Goal: Information Seeking & Learning: Check status

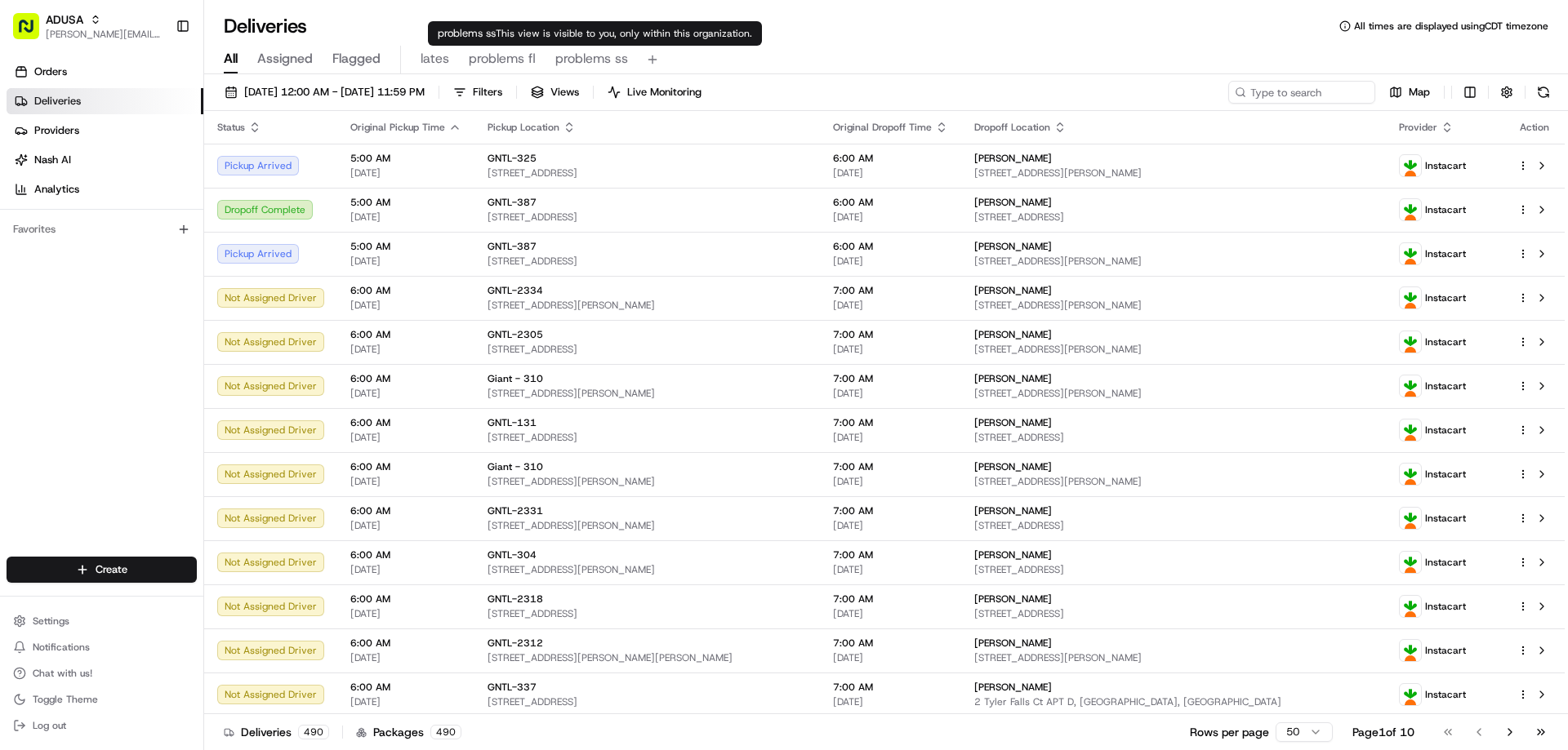
click at [569, 63] on span "problems ss" at bounding box center [592, 59] width 73 height 20
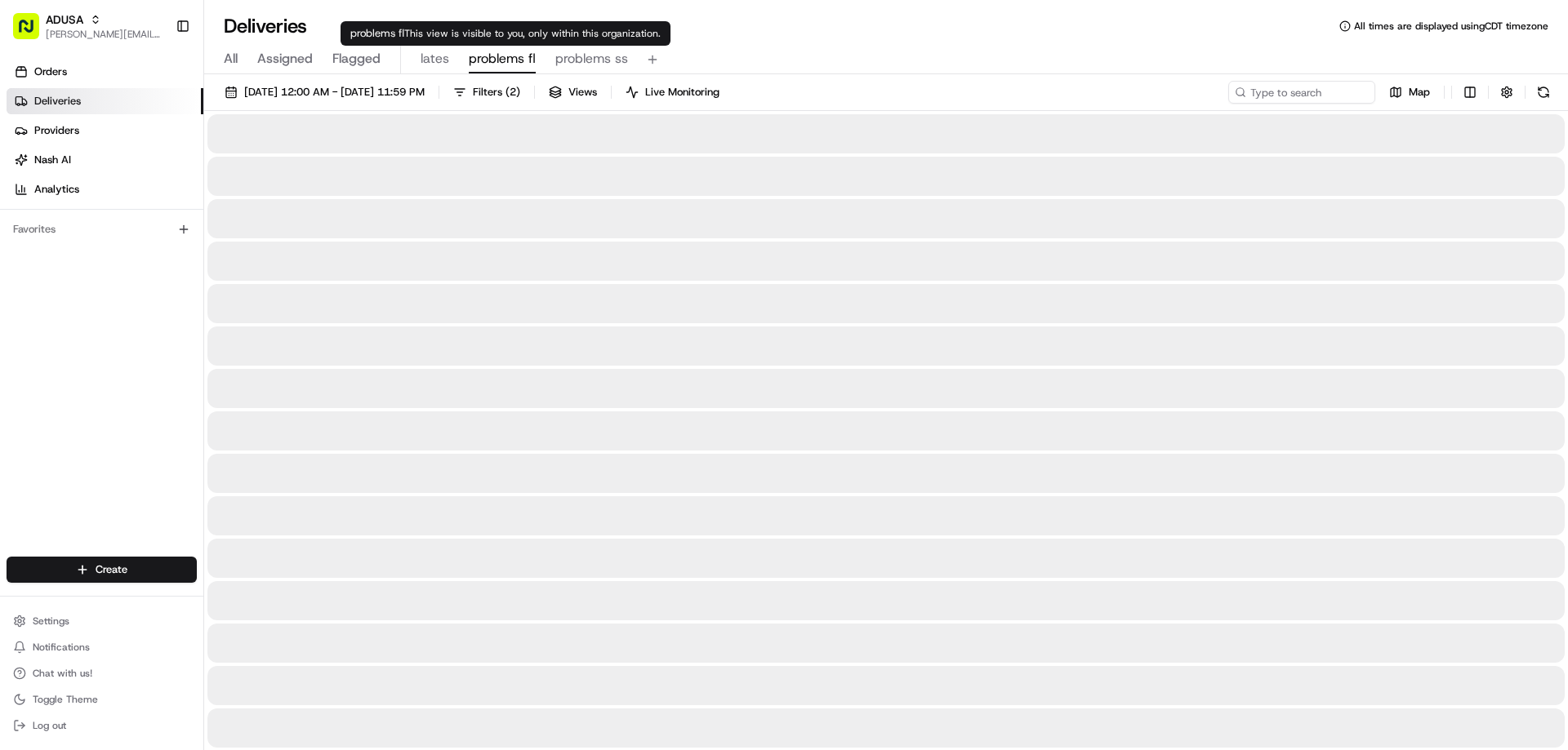
click at [477, 62] on span "problems fl" at bounding box center [503, 59] width 67 height 20
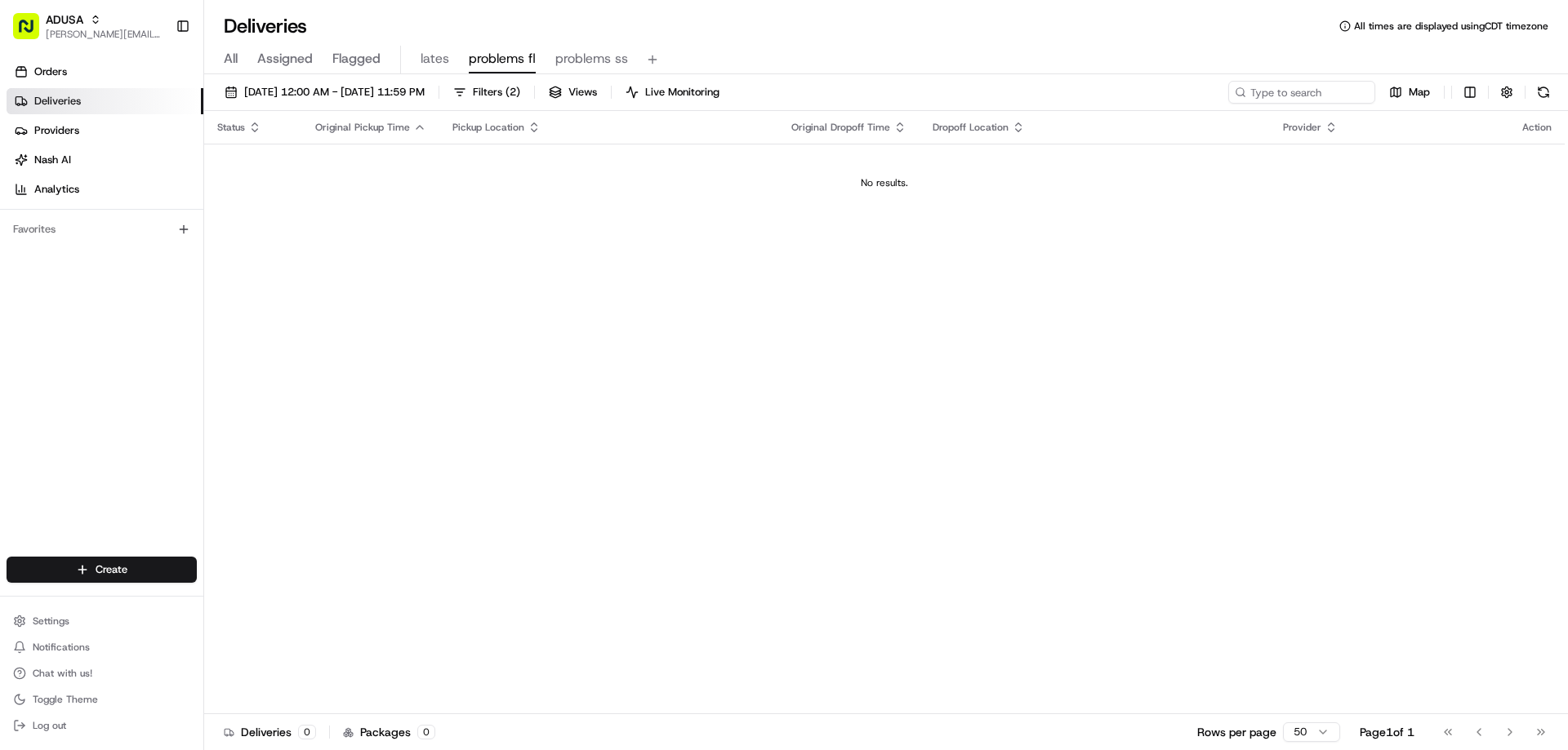
click at [235, 56] on span "All" at bounding box center [230, 59] width 14 height 20
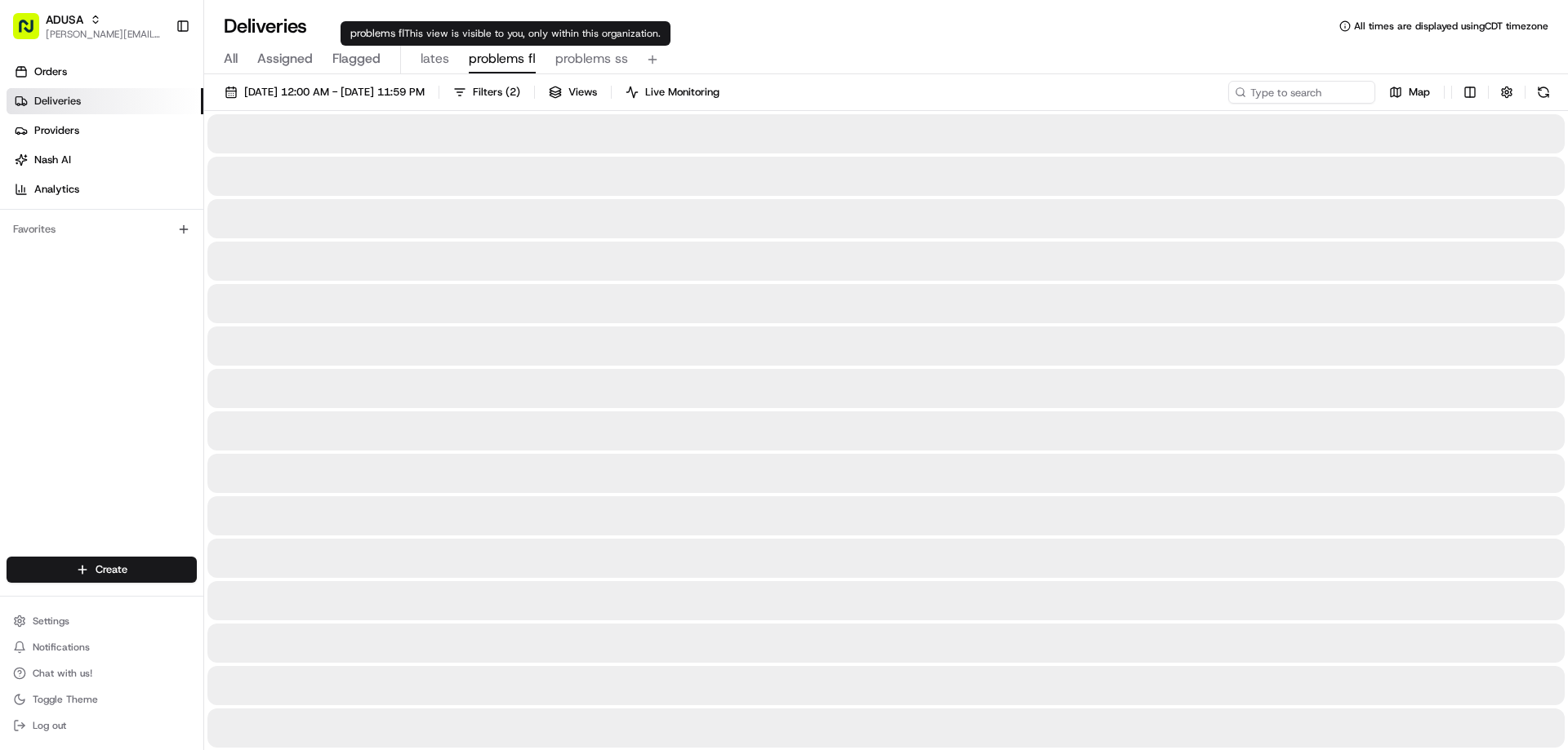
click at [499, 65] on span "problems fl" at bounding box center [503, 59] width 67 height 20
click at [574, 61] on span "problems ss" at bounding box center [592, 59] width 73 height 20
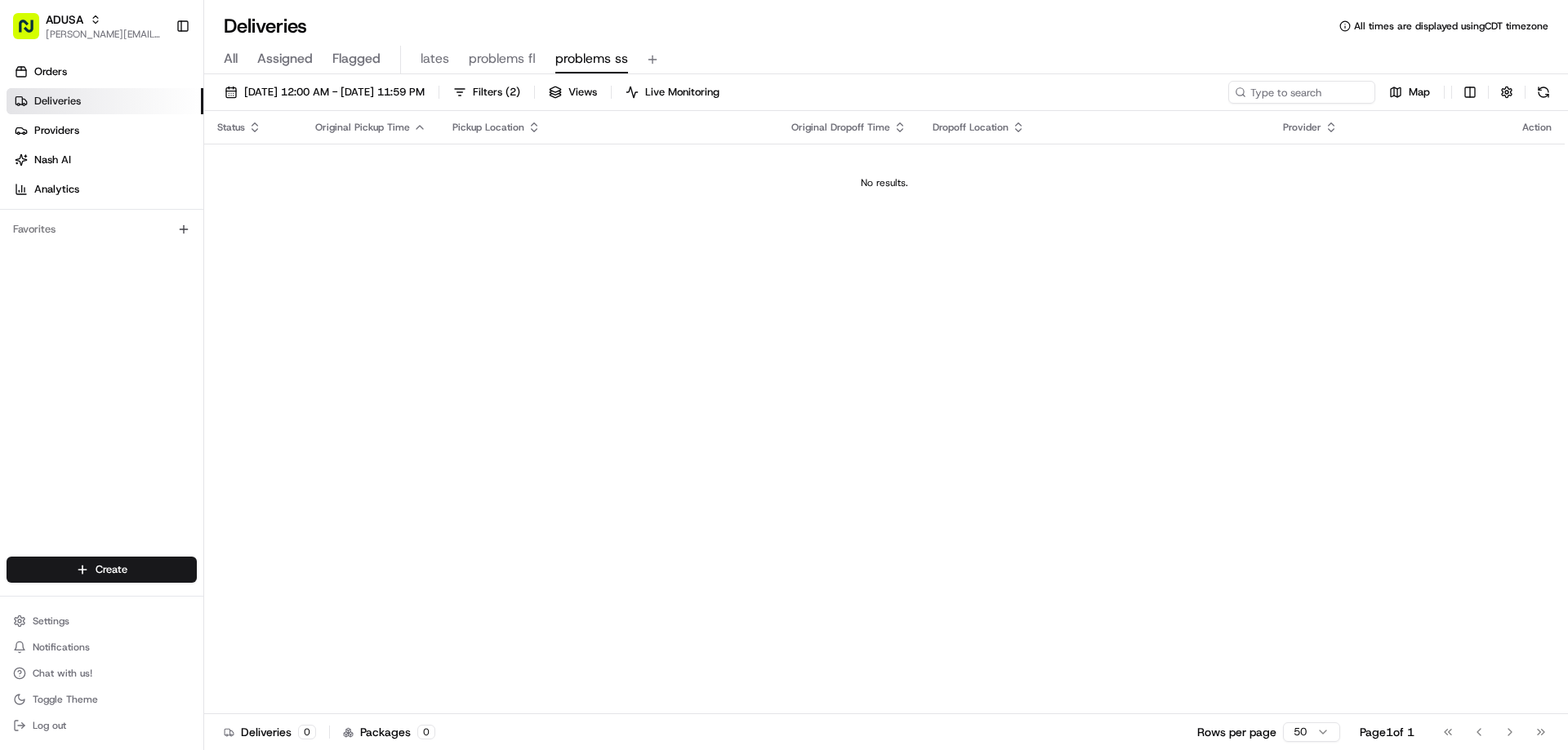
click at [231, 60] on span "All" at bounding box center [230, 59] width 14 height 20
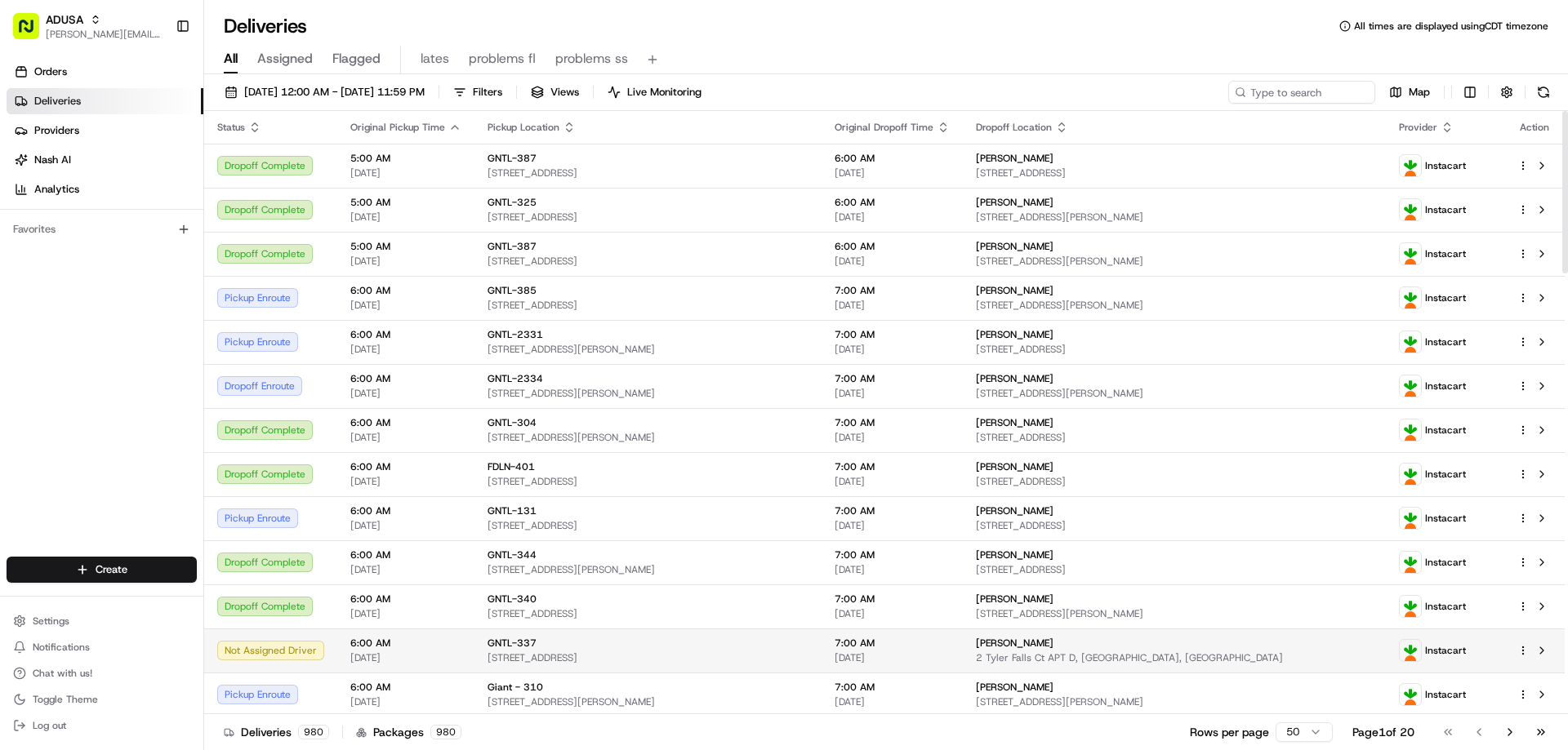
click at [297, 654] on div "Not Assigned Driver" at bounding box center [270, 651] width 107 height 20
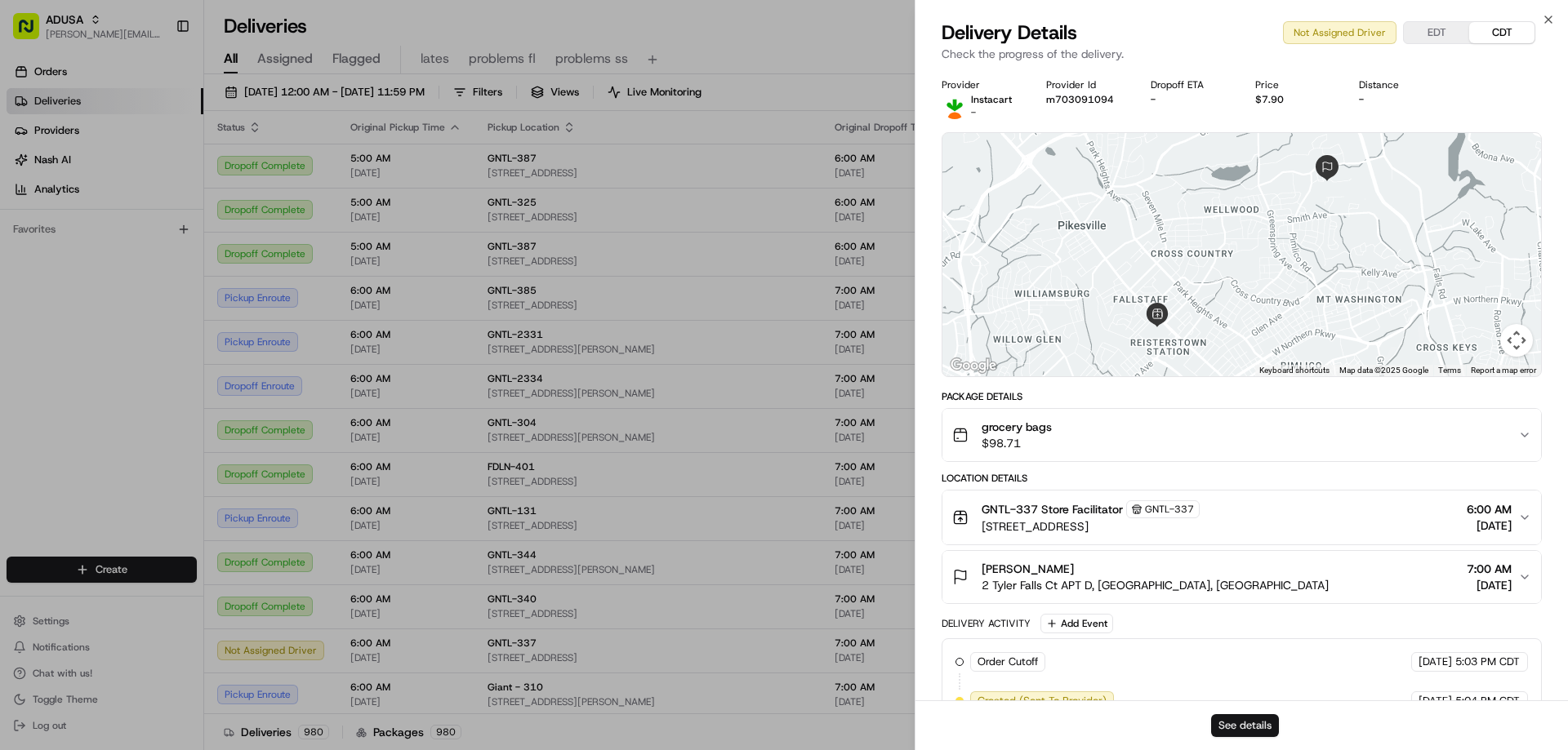
click at [1260, 721] on button "See details" at bounding box center [1245, 725] width 67 height 23
click at [1544, 15] on icon "button" at bounding box center [1548, 19] width 13 height 13
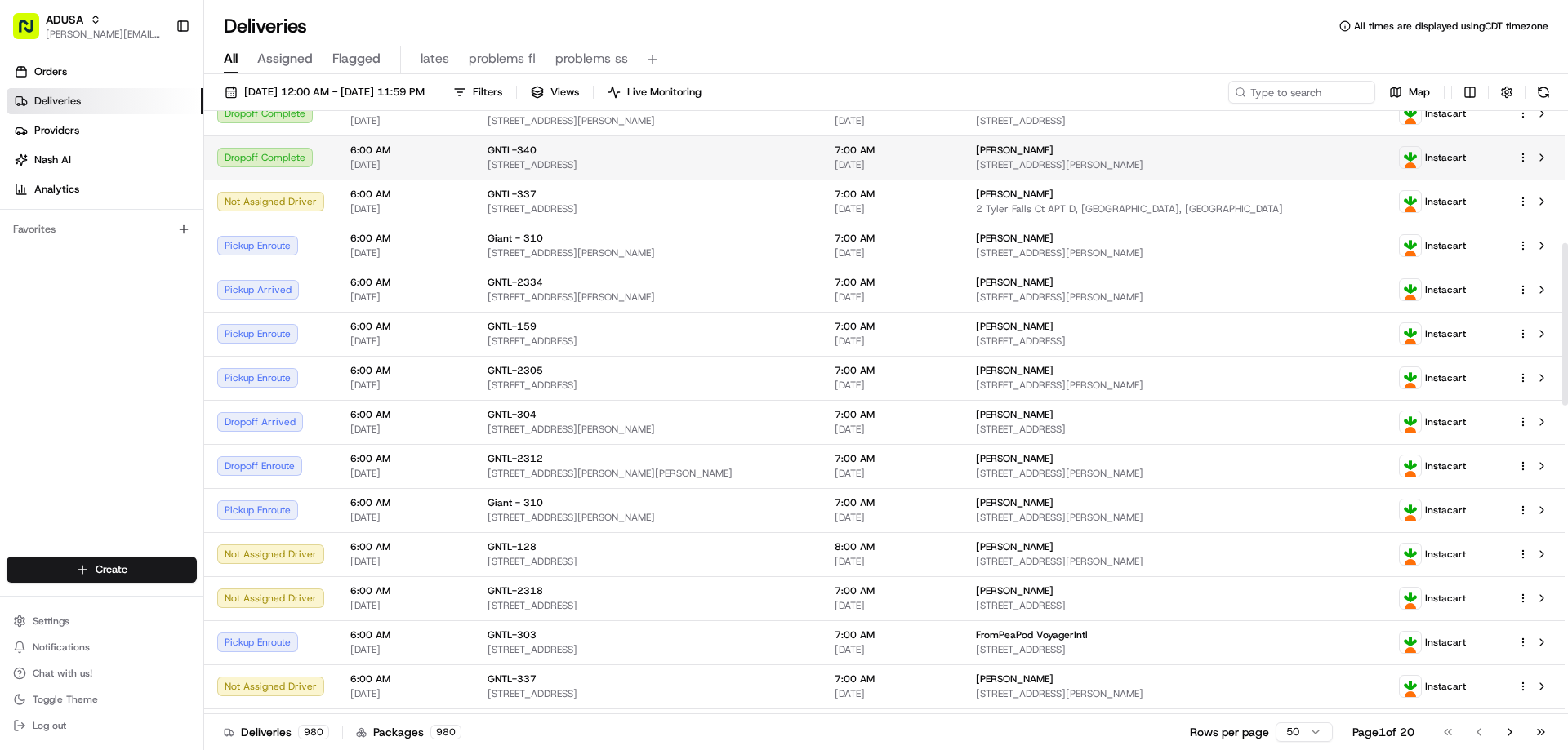
scroll to position [490, 0]
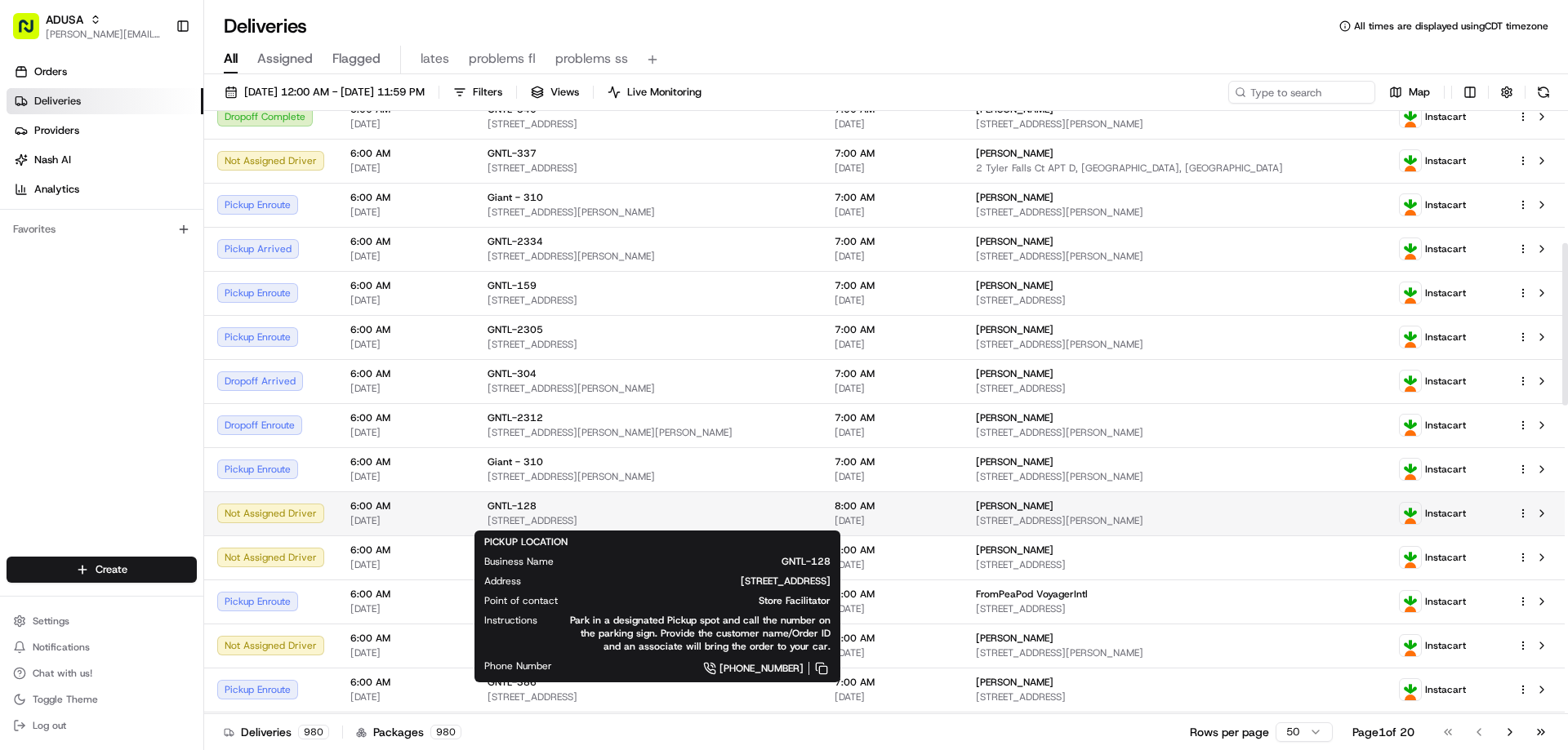
click at [594, 511] on div "GNTL-128" at bounding box center [647, 506] width 321 height 13
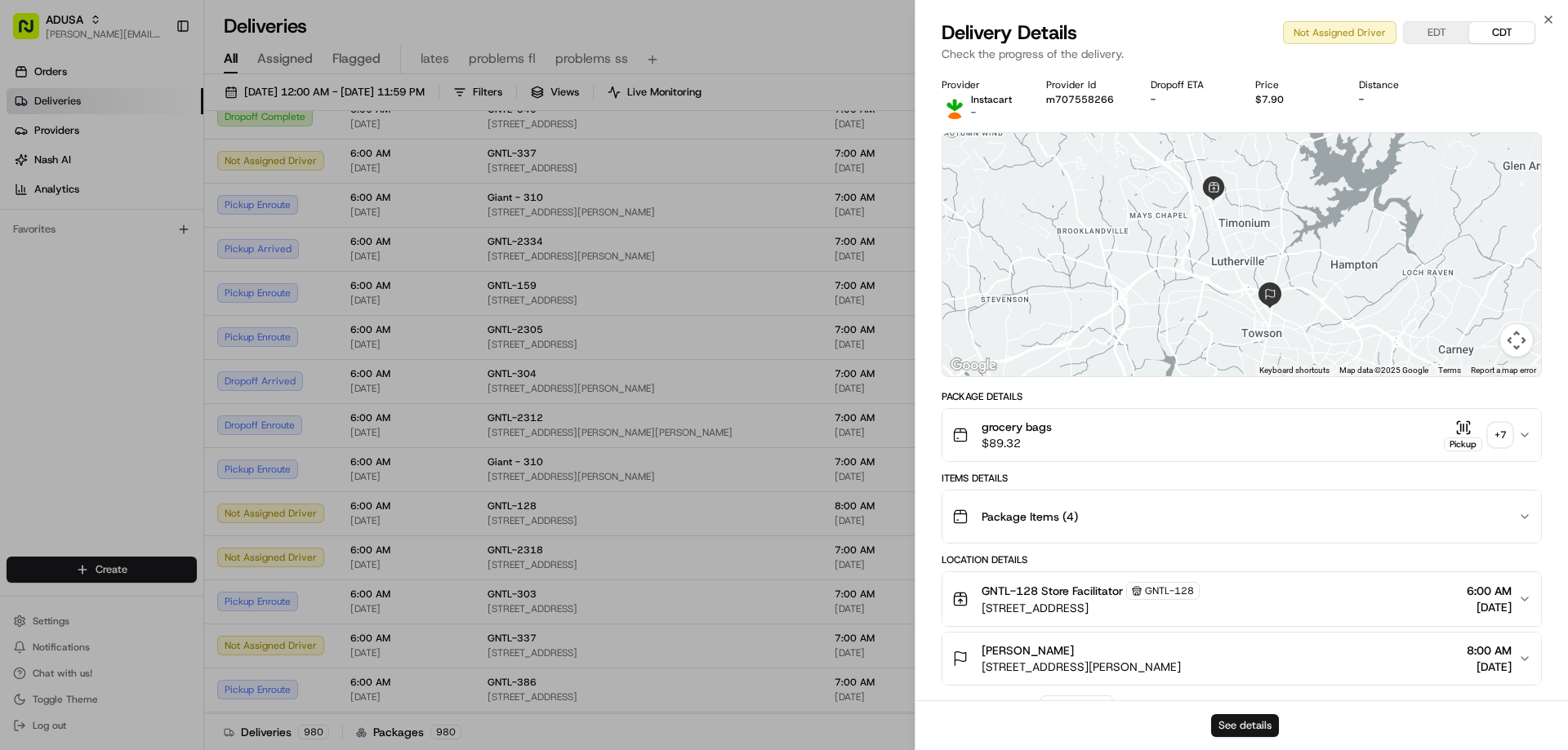
click at [1244, 724] on button "See details" at bounding box center [1245, 725] width 67 height 23
click at [1164, 441] on div "grocery bags $89.32 Pickup + 7" at bounding box center [1235, 435] width 565 height 33
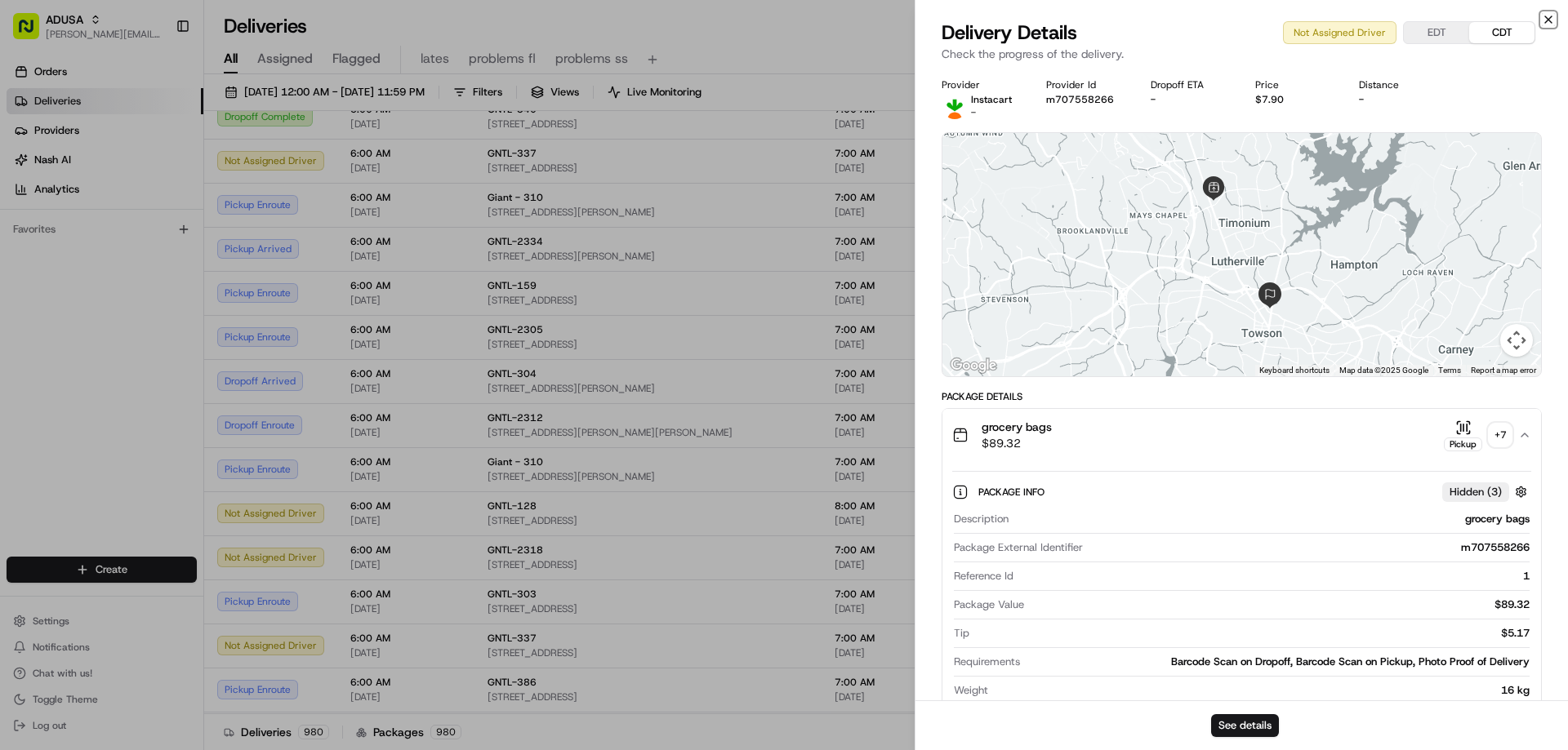
click at [1546, 18] on icon "button" at bounding box center [1548, 19] width 6 height 6
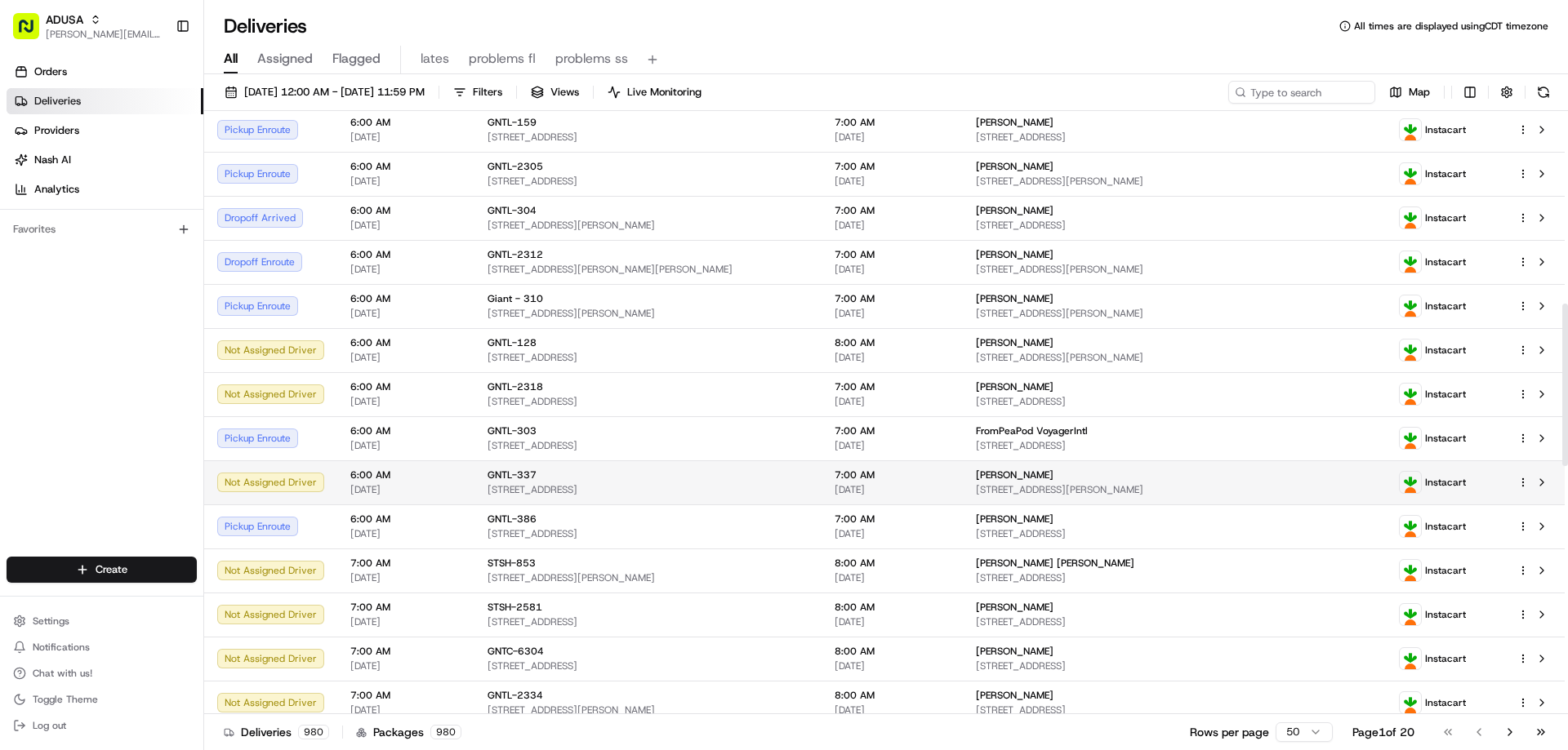
scroll to position [735, 0]
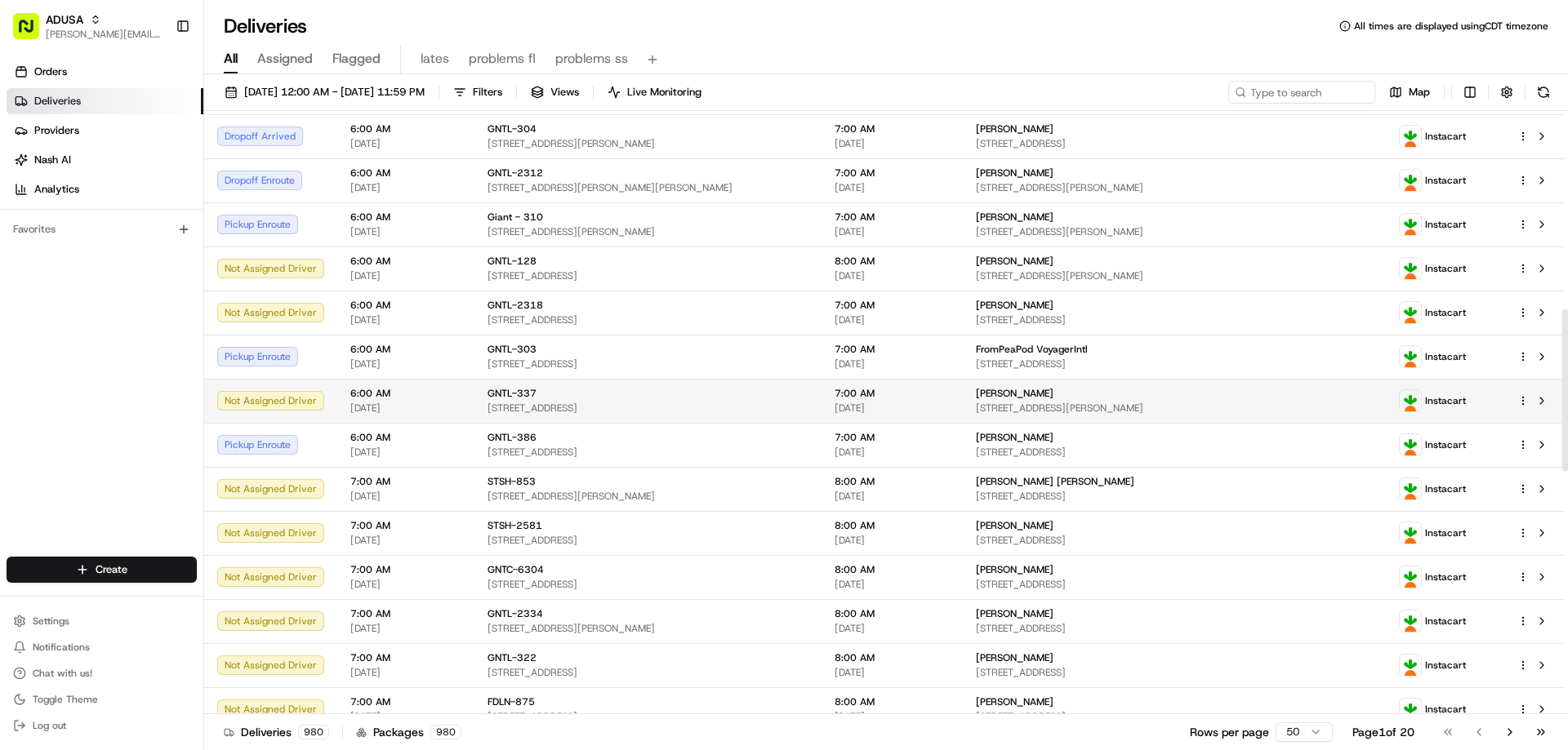
click at [542, 495] on span "1 Lefante Way, Bayonne, NJ 07002, US" at bounding box center [647, 496] width 321 height 13
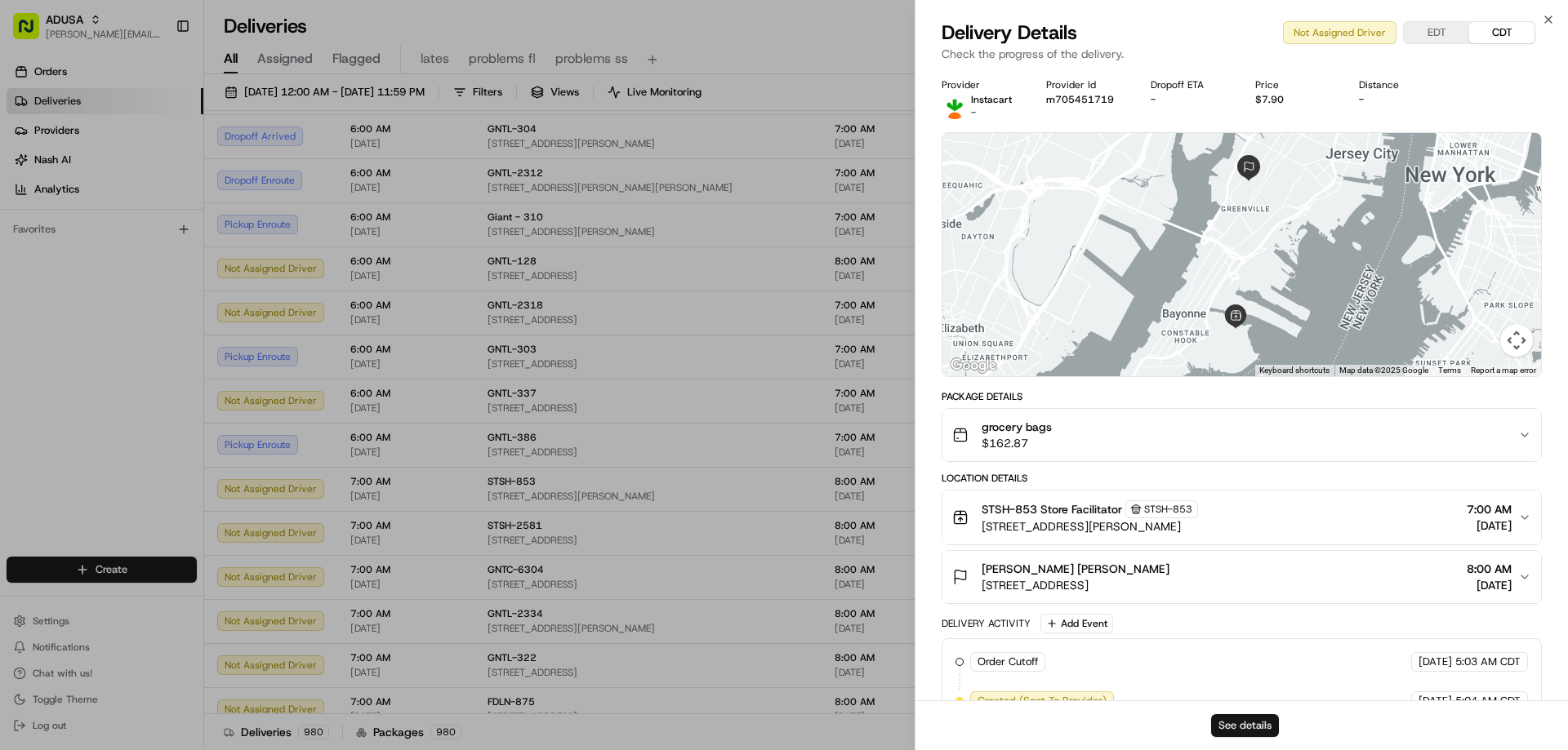
click at [1238, 726] on button "See details" at bounding box center [1245, 725] width 67 height 23
click at [1546, 21] on icon "button" at bounding box center [1548, 19] width 6 height 6
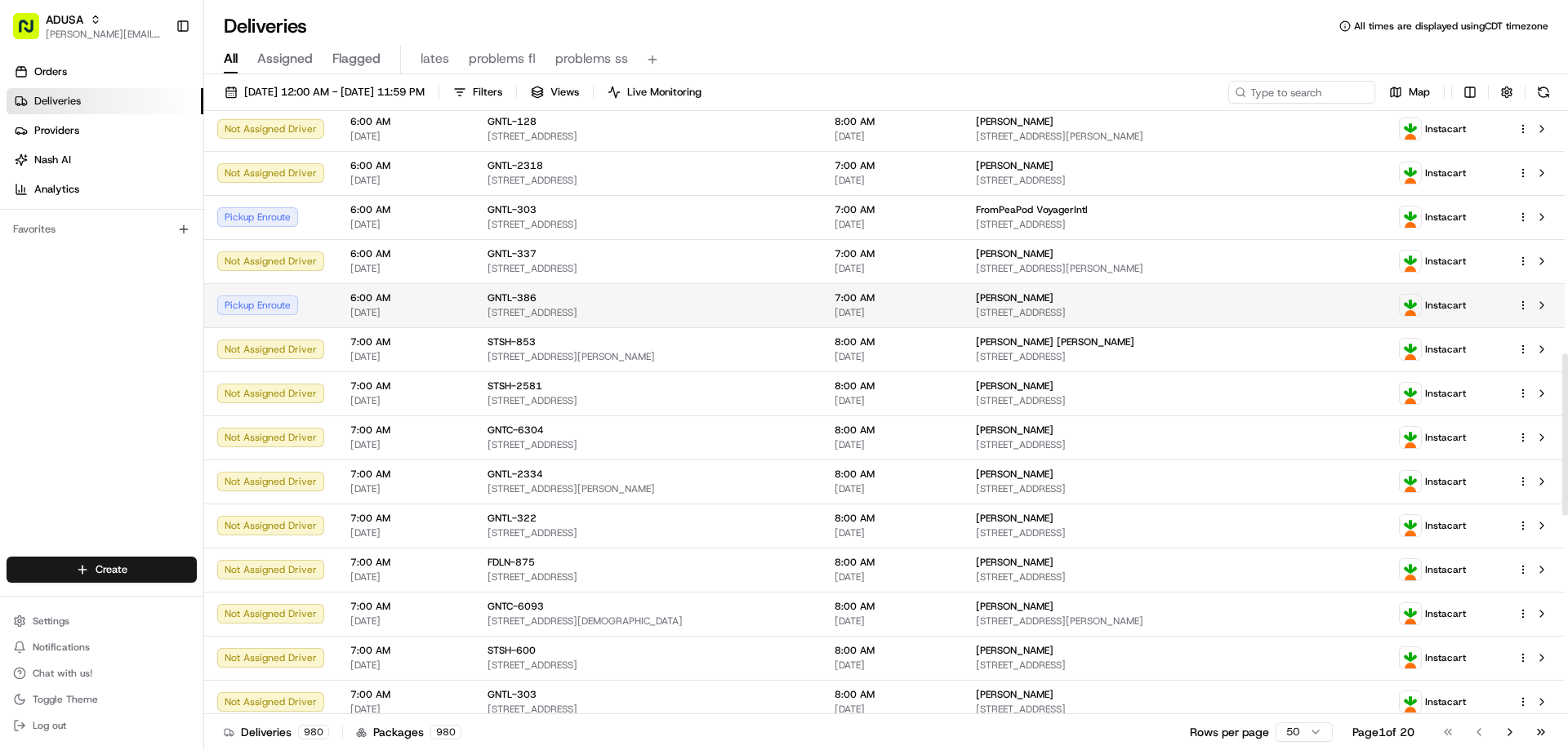
scroll to position [897, 0]
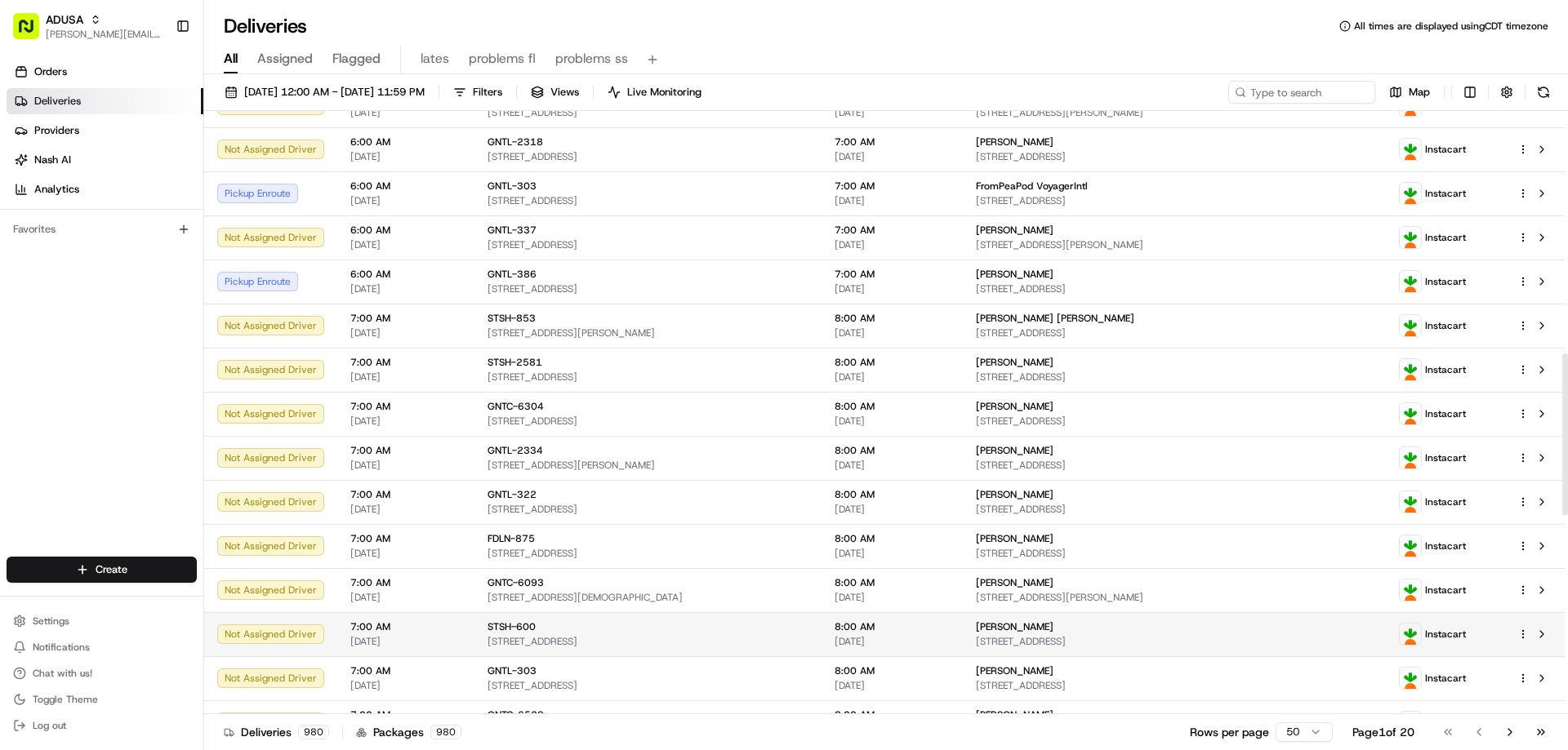
click at [623, 635] on span "[STREET_ADDRESS]" at bounding box center [647, 642] width 321 height 13
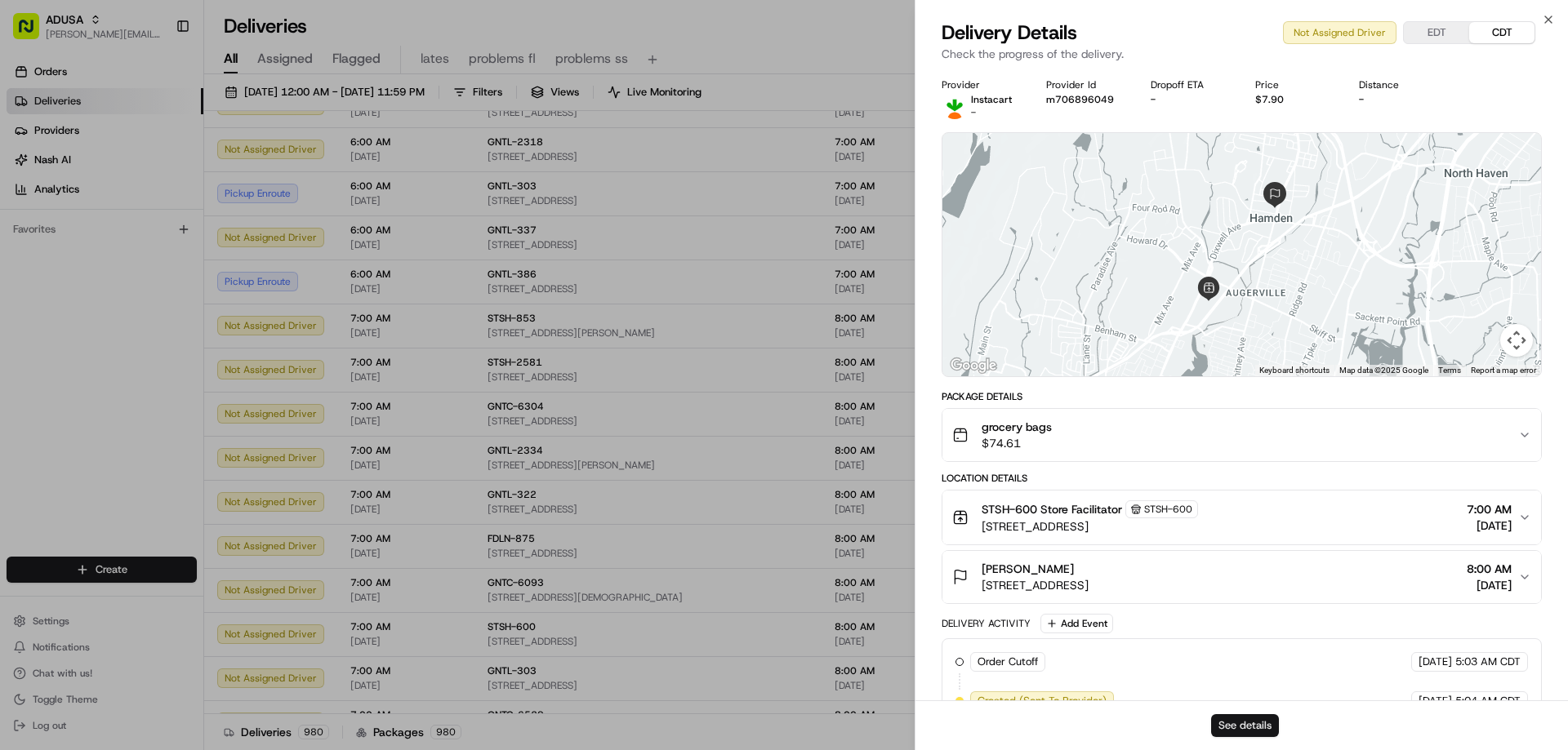
click at [1255, 724] on button "See details" at bounding box center [1245, 725] width 67 height 23
click at [1546, 20] on icon "button" at bounding box center [1548, 19] width 13 height 13
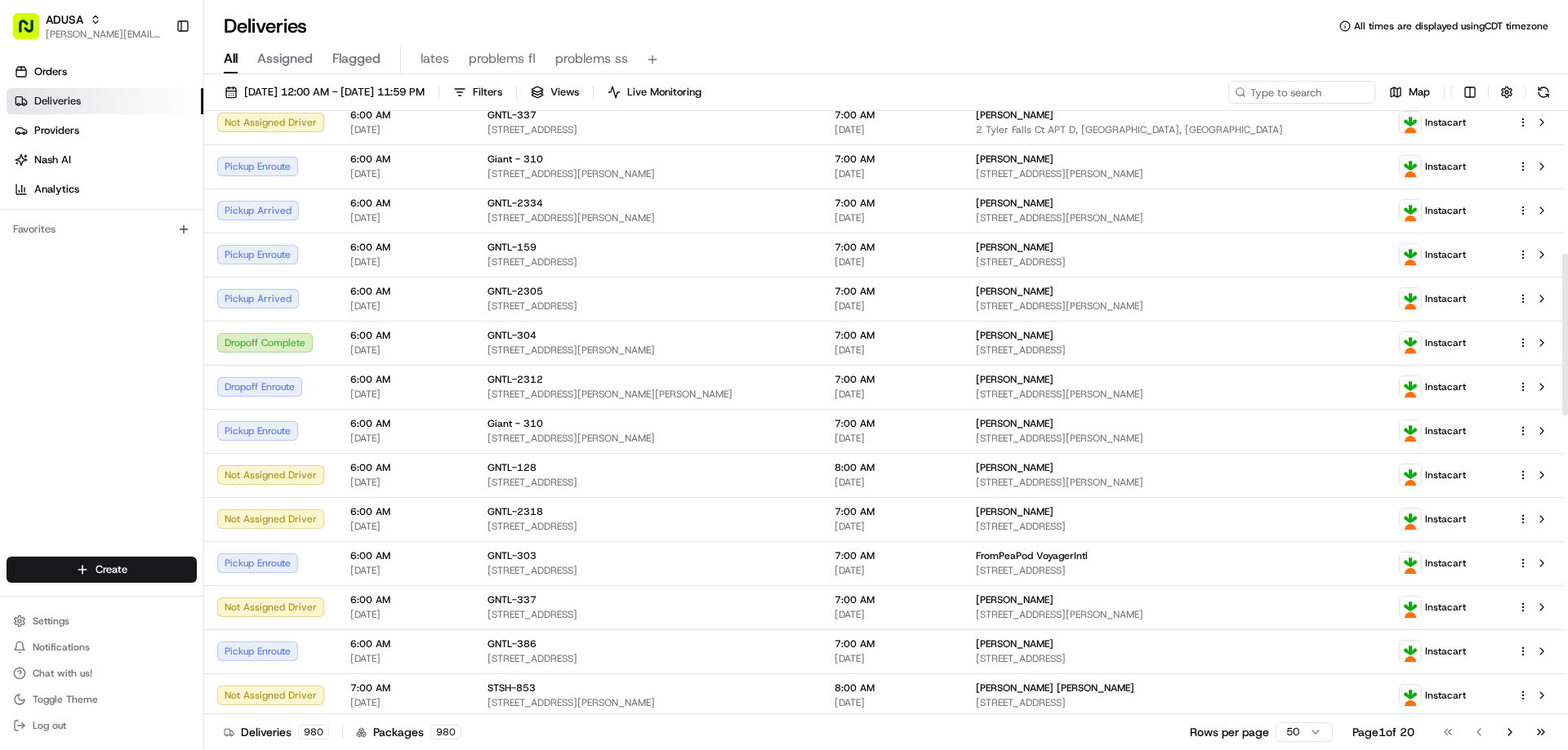
scroll to position [490, 0]
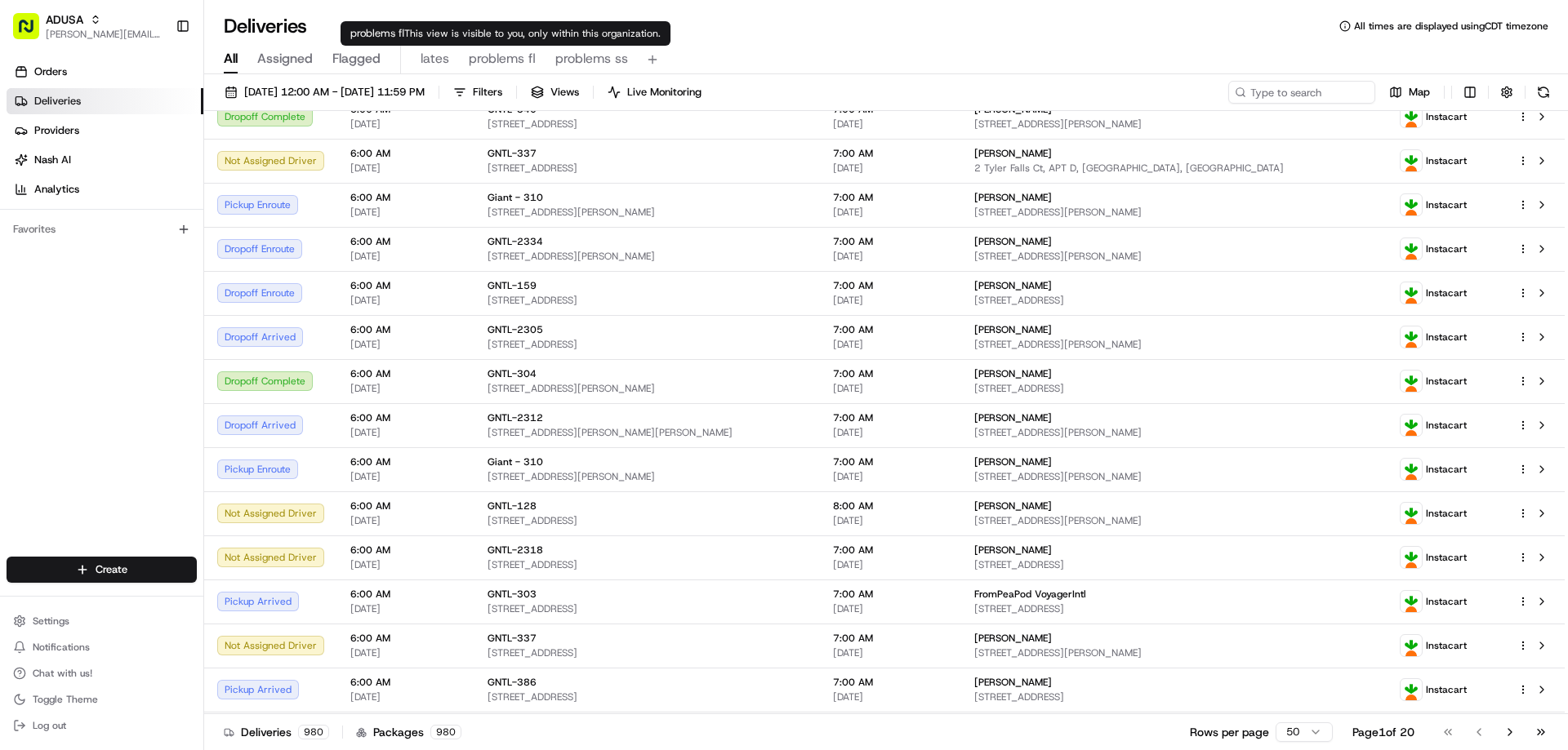
click at [510, 59] on span "problems fl" at bounding box center [503, 59] width 67 height 20
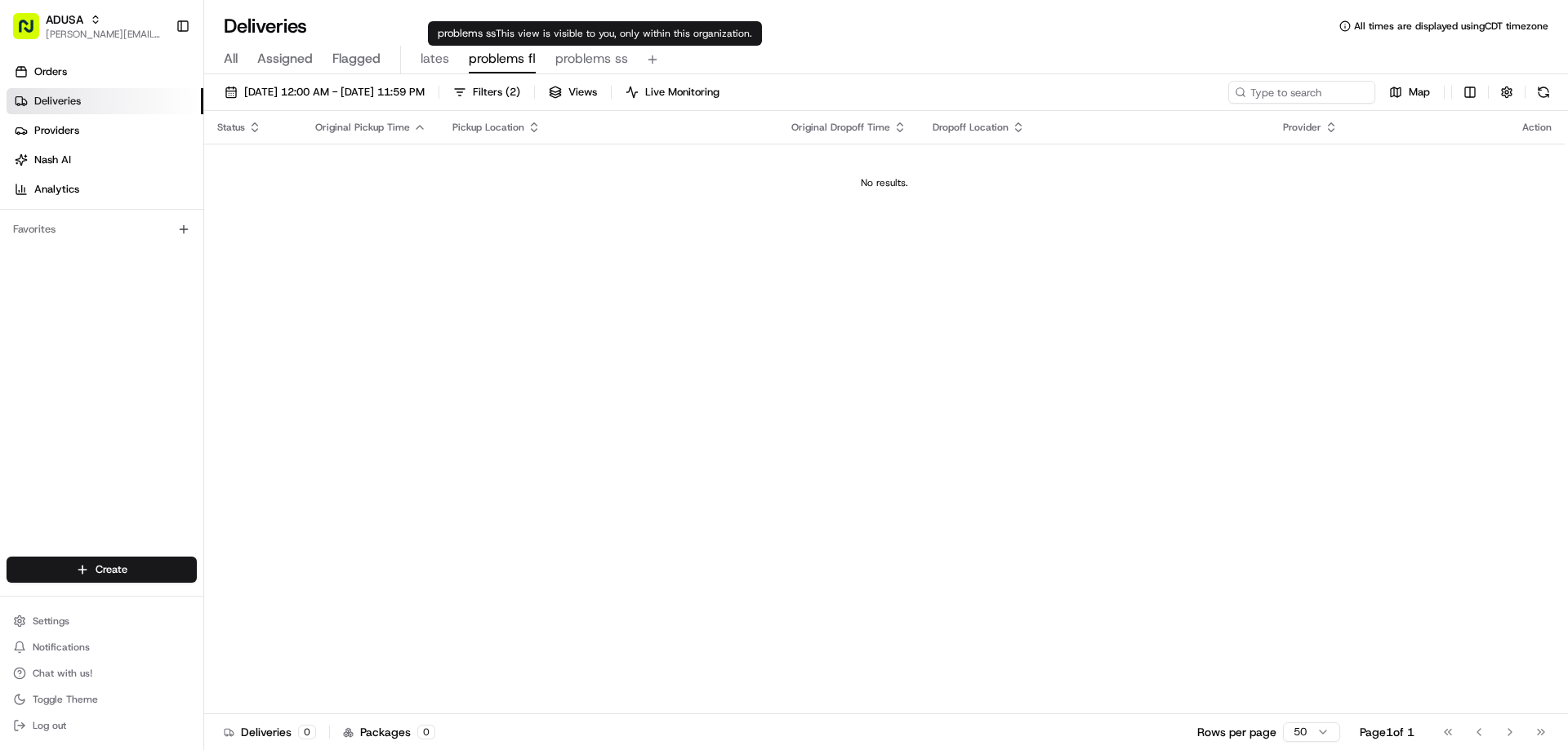
click at [571, 59] on span "problems ss" at bounding box center [592, 59] width 73 height 20
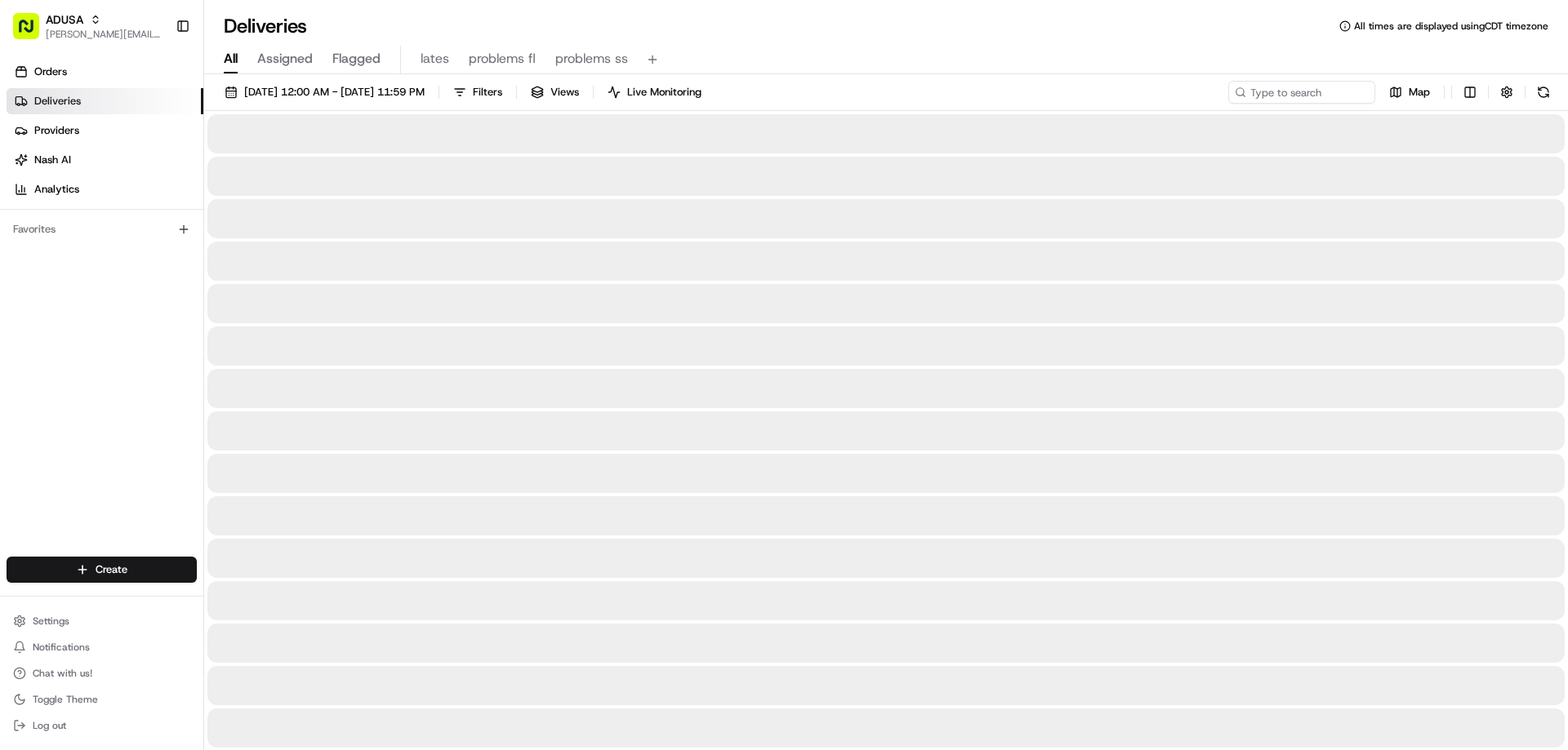
click at [231, 59] on span "All" at bounding box center [230, 59] width 14 height 20
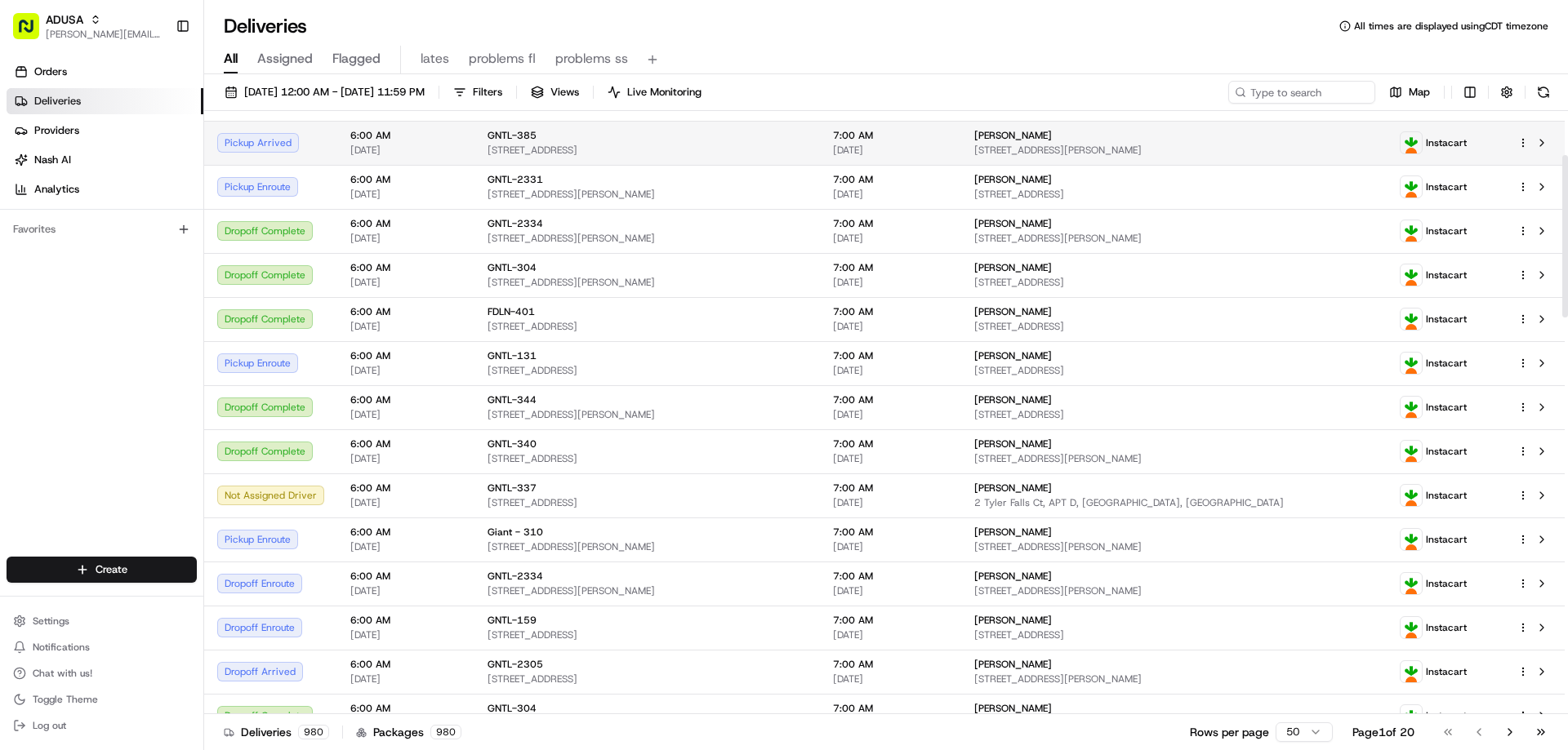
scroll to position [163, 0]
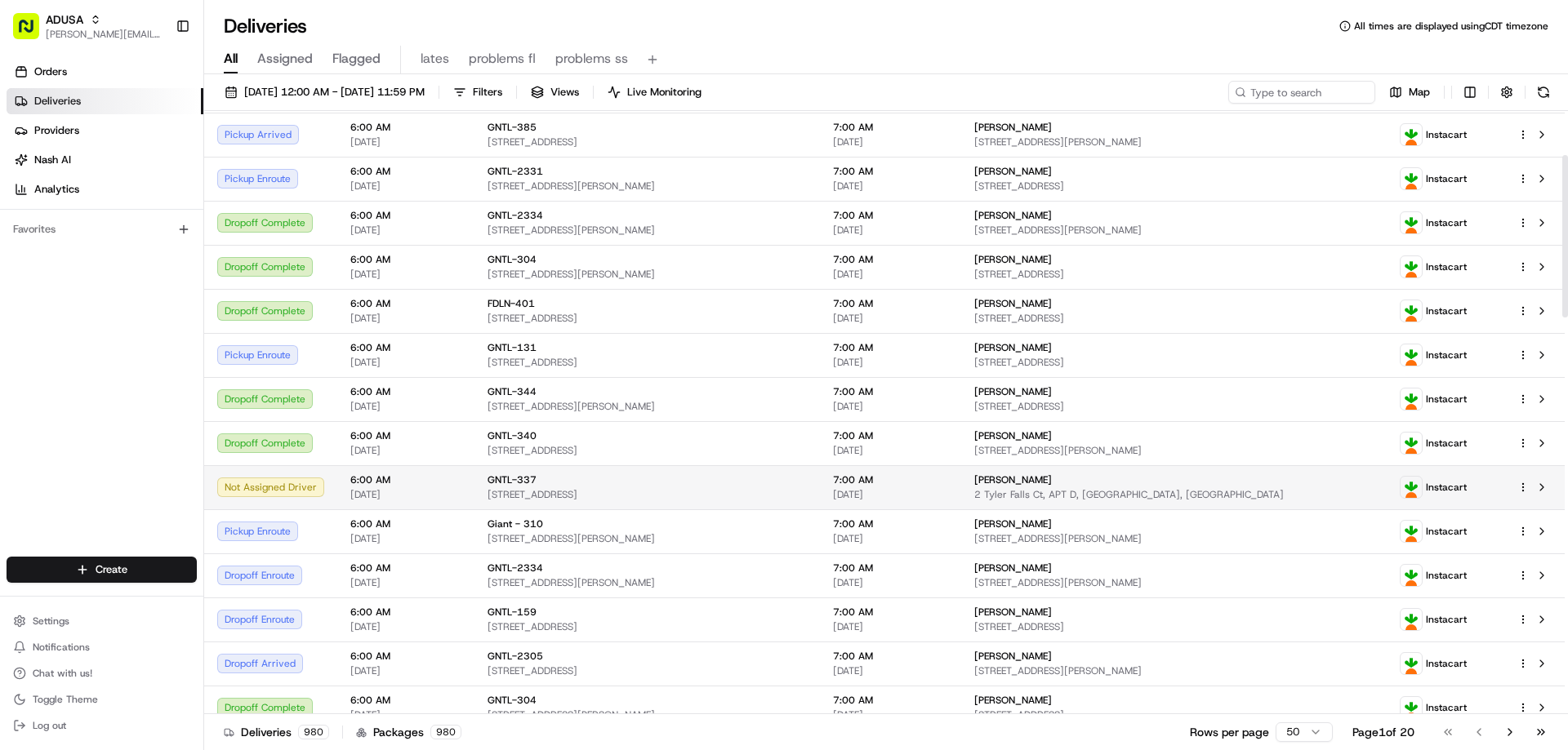
click at [367, 479] on span "6:00 AM" at bounding box center [406, 480] width 111 height 13
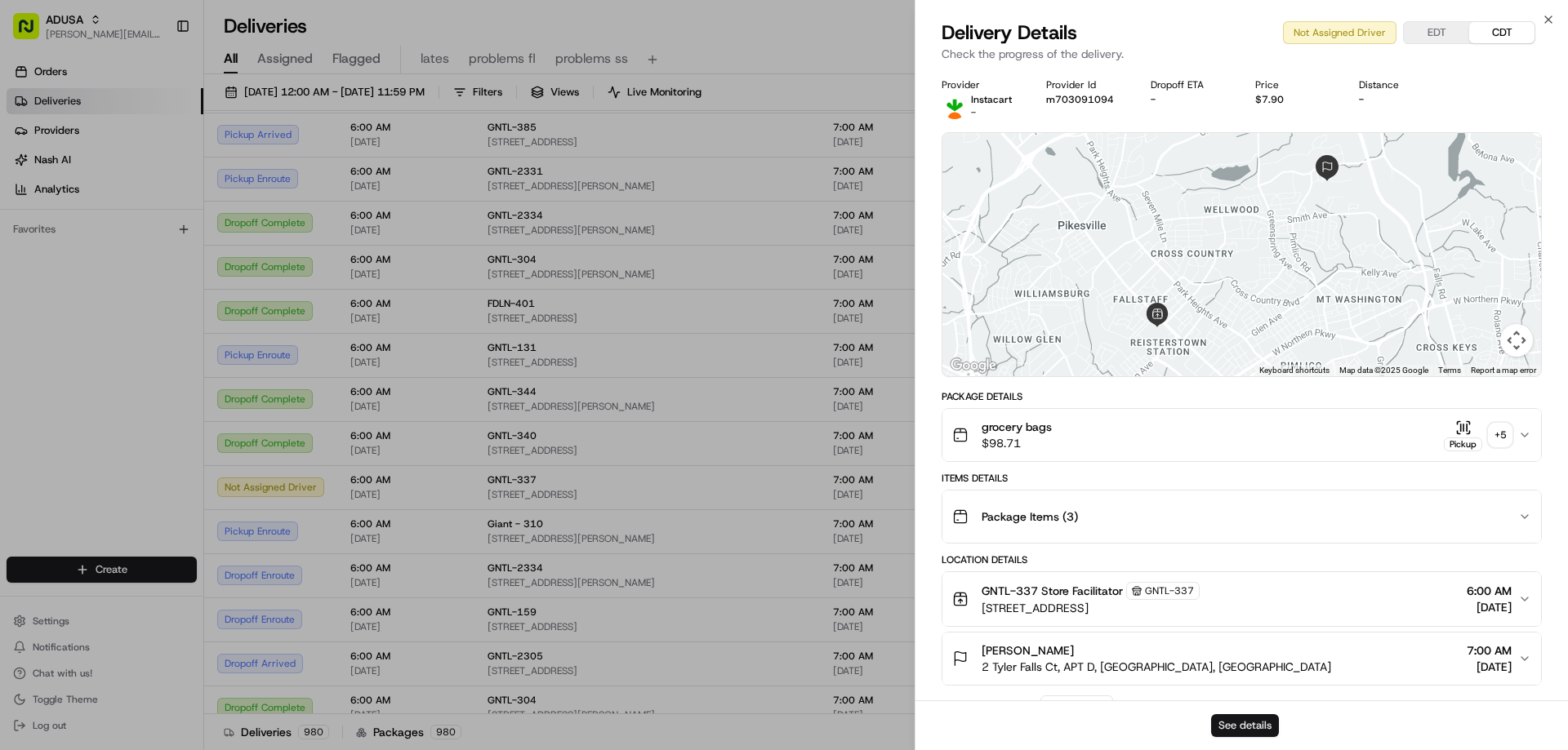
click at [1230, 722] on button "See details" at bounding box center [1245, 725] width 67 height 23
click at [1546, 16] on icon "button" at bounding box center [1548, 19] width 13 height 13
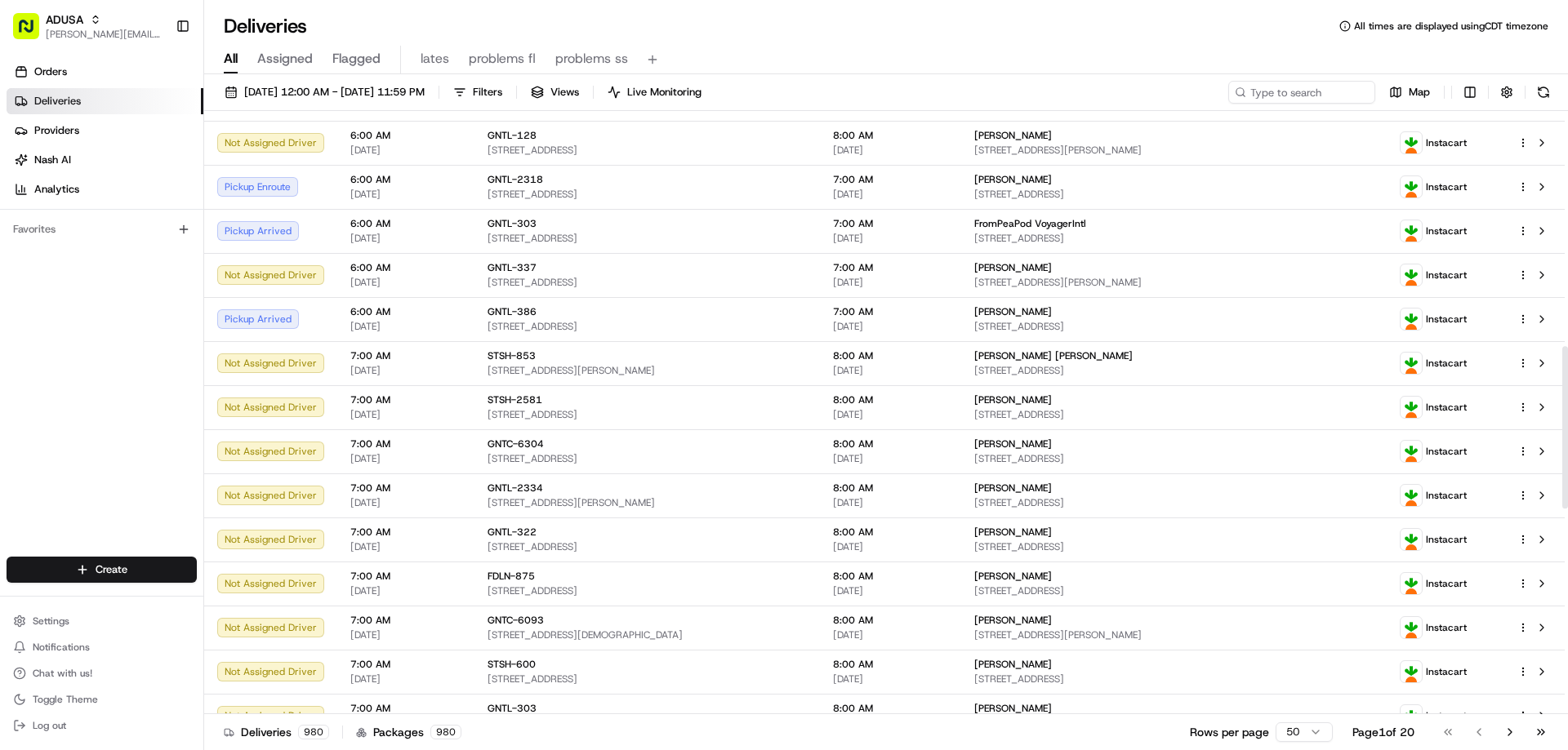
scroll to position [897, 0]
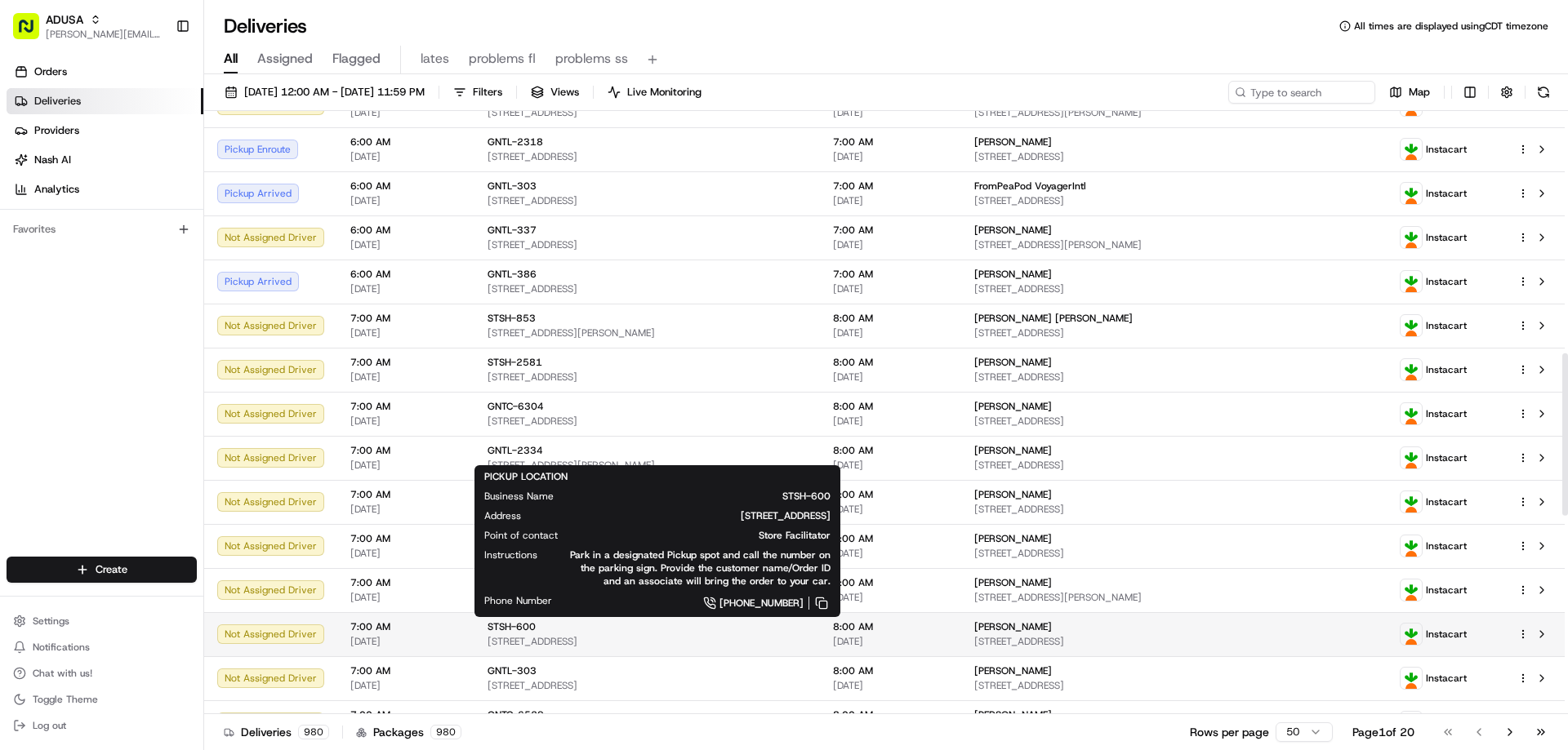
click at [525, 633] on div "STSH-600 2335 Dixwell Ave, Hamden, CT 06517, US" at bounding box center [647, 634] width 320 height 27
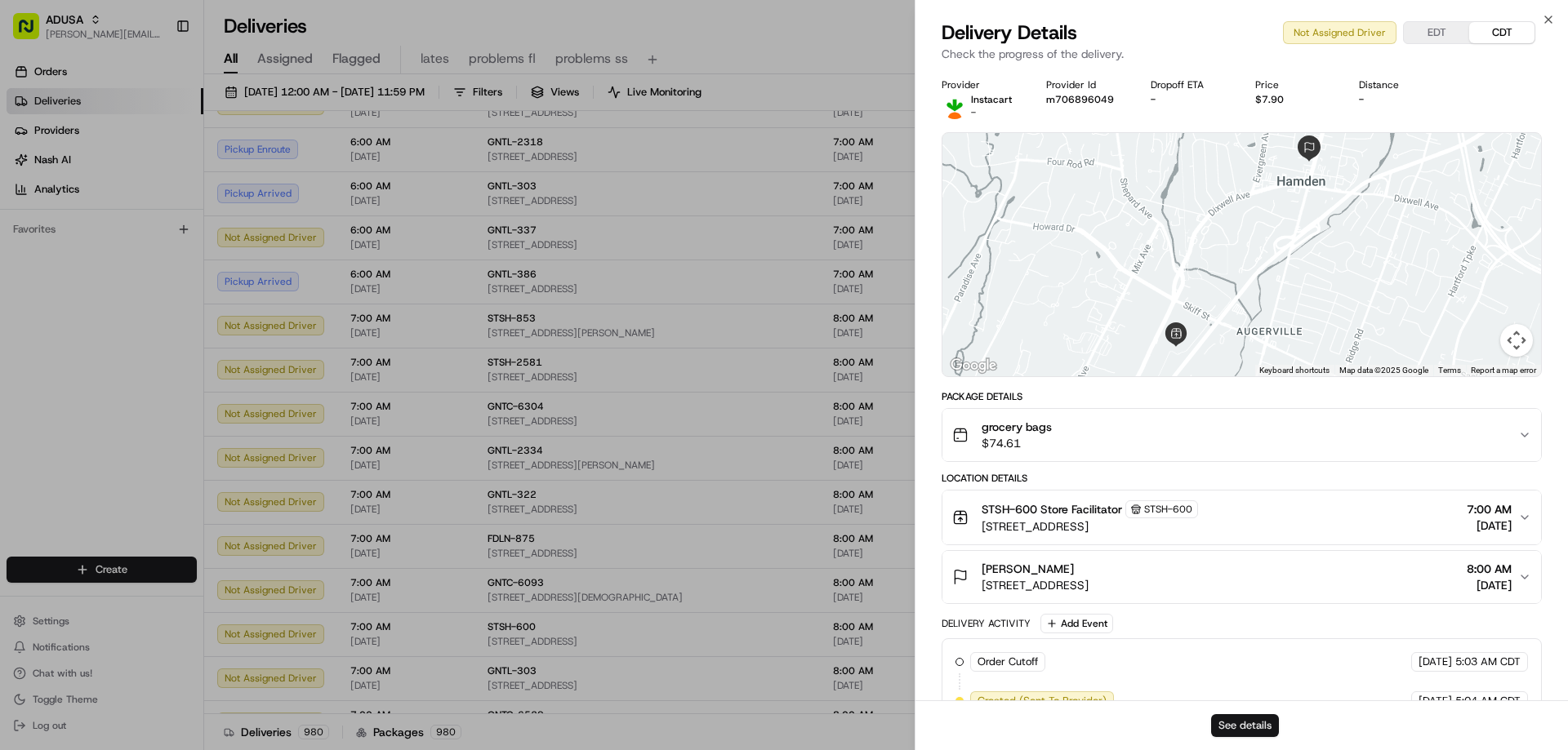
click at [1256, 725] on button "See details" at bounding box center [1245, 725] width 67 height 23
click at [1548, 16] on icon "button" at bounding box center [1548, 19] width 13 height 13
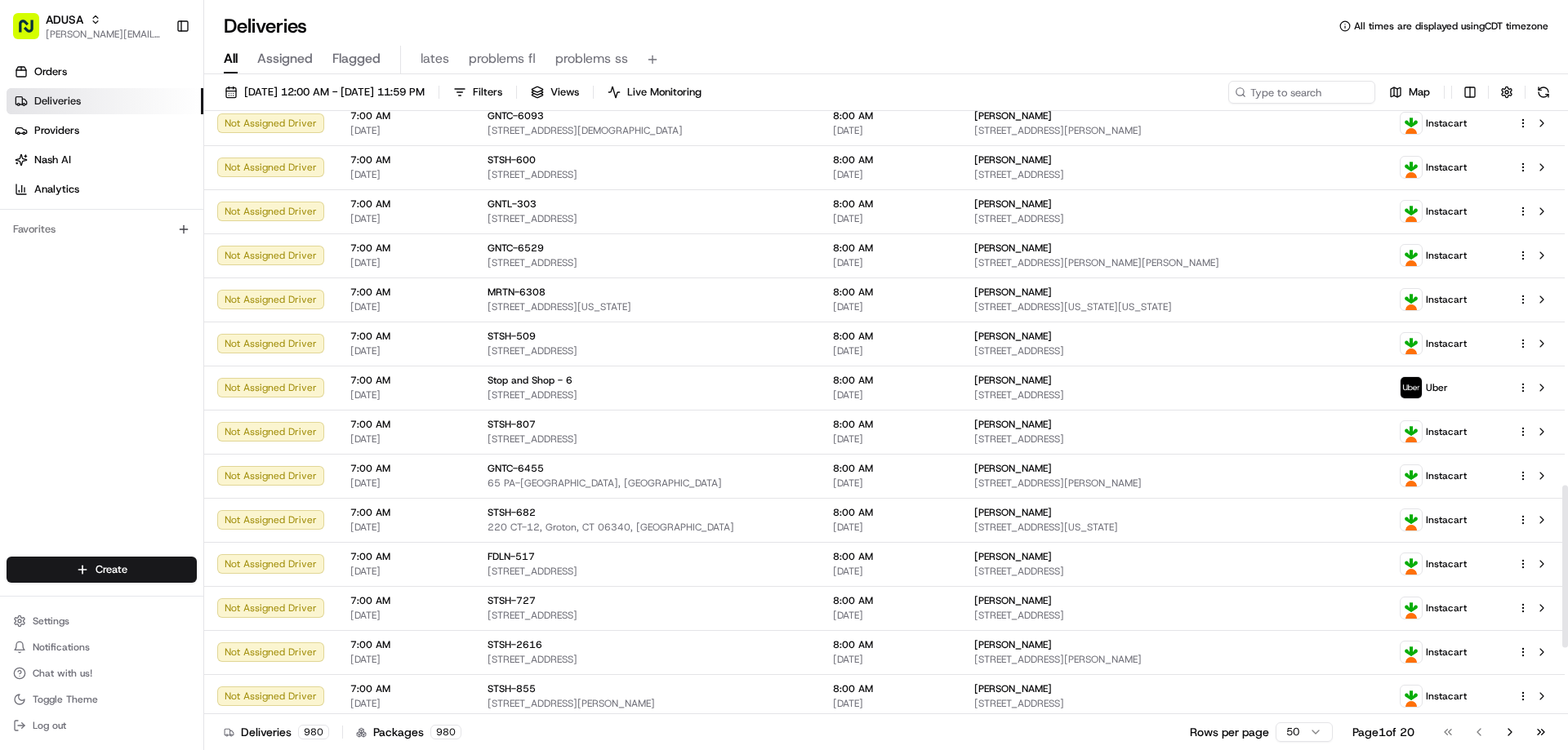
scroll to position [1388, 0]
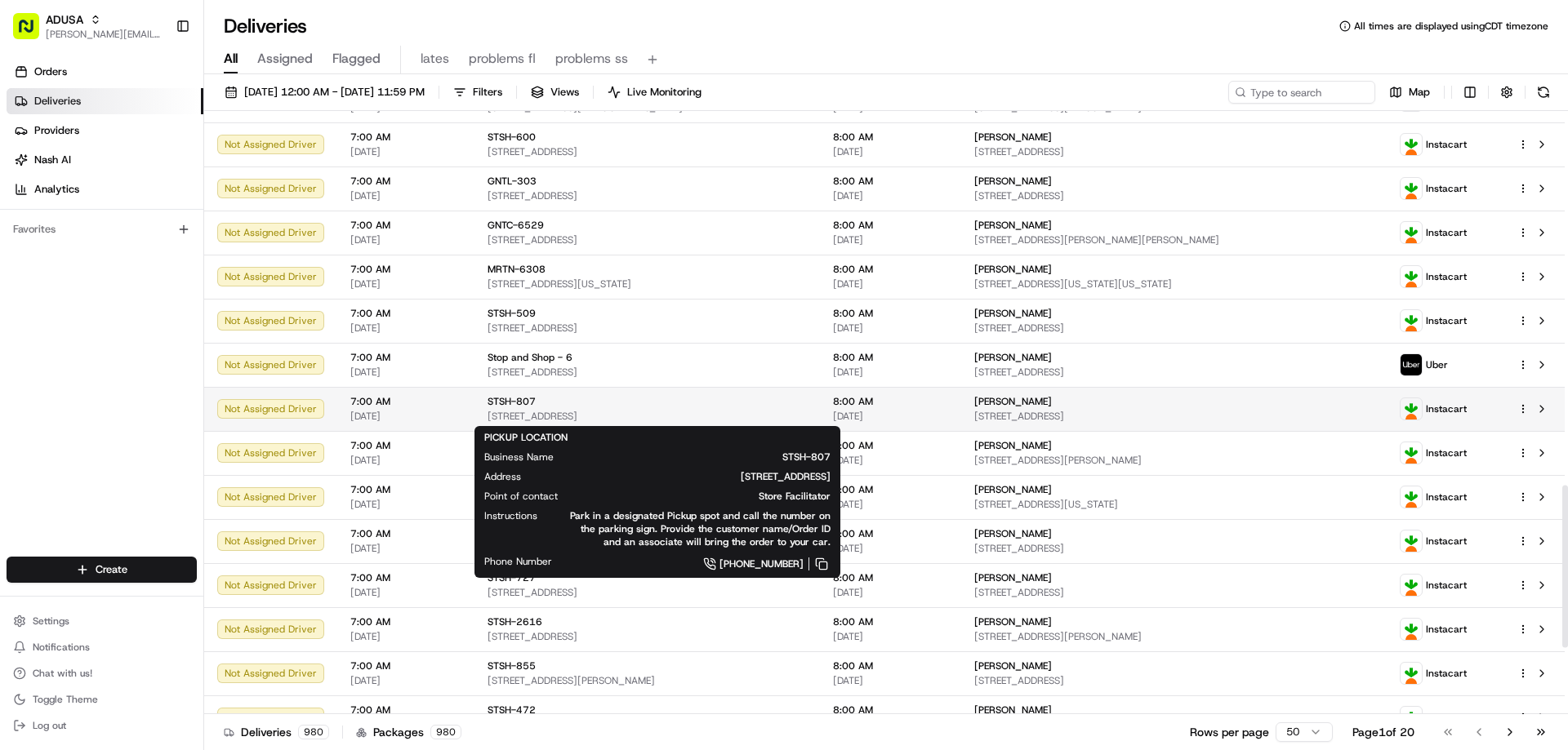
click at [548, 400] on div "STSH-807" at bounding box center [647, 401] width 320 height 13
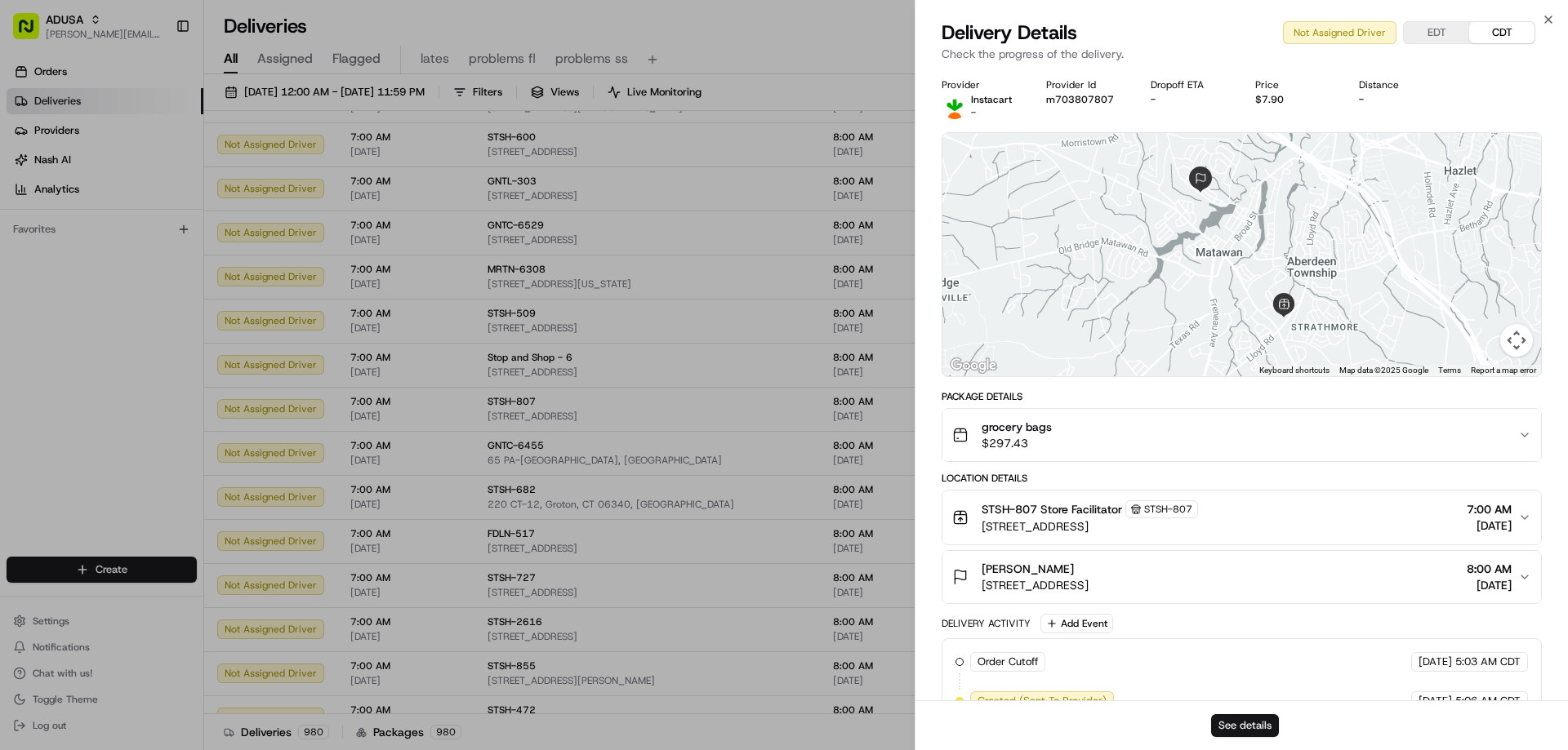
click at [1228, 725] on button "See details" at bounding box center [1245, 725] width 67 height 23
click at [1545, 16] on icon "button" at bounding box center [1548, 19] width 6 height 6
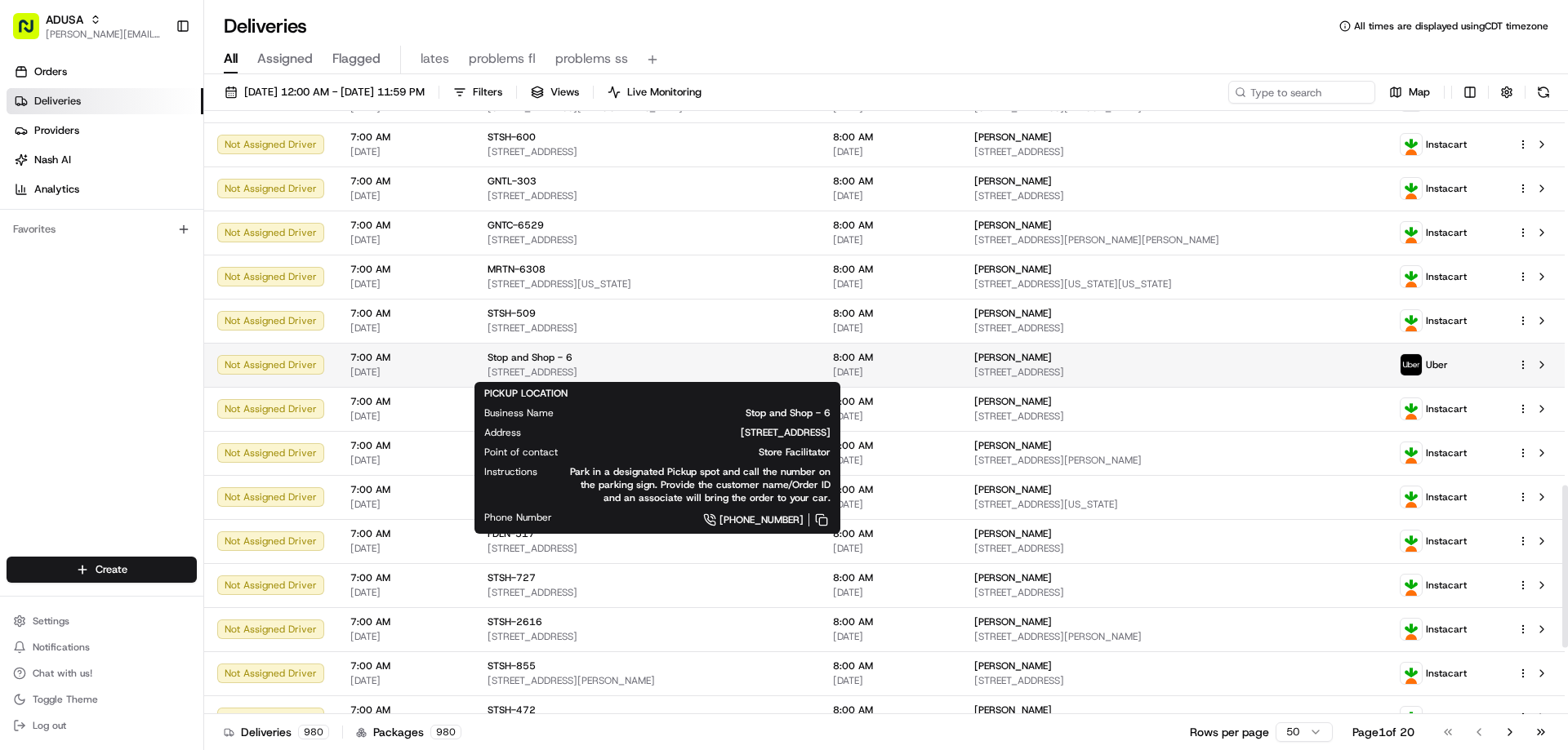
click at [509, 359] on span "Stop and Shop - 6" at bounding box center [529, 358] width 85 height 13
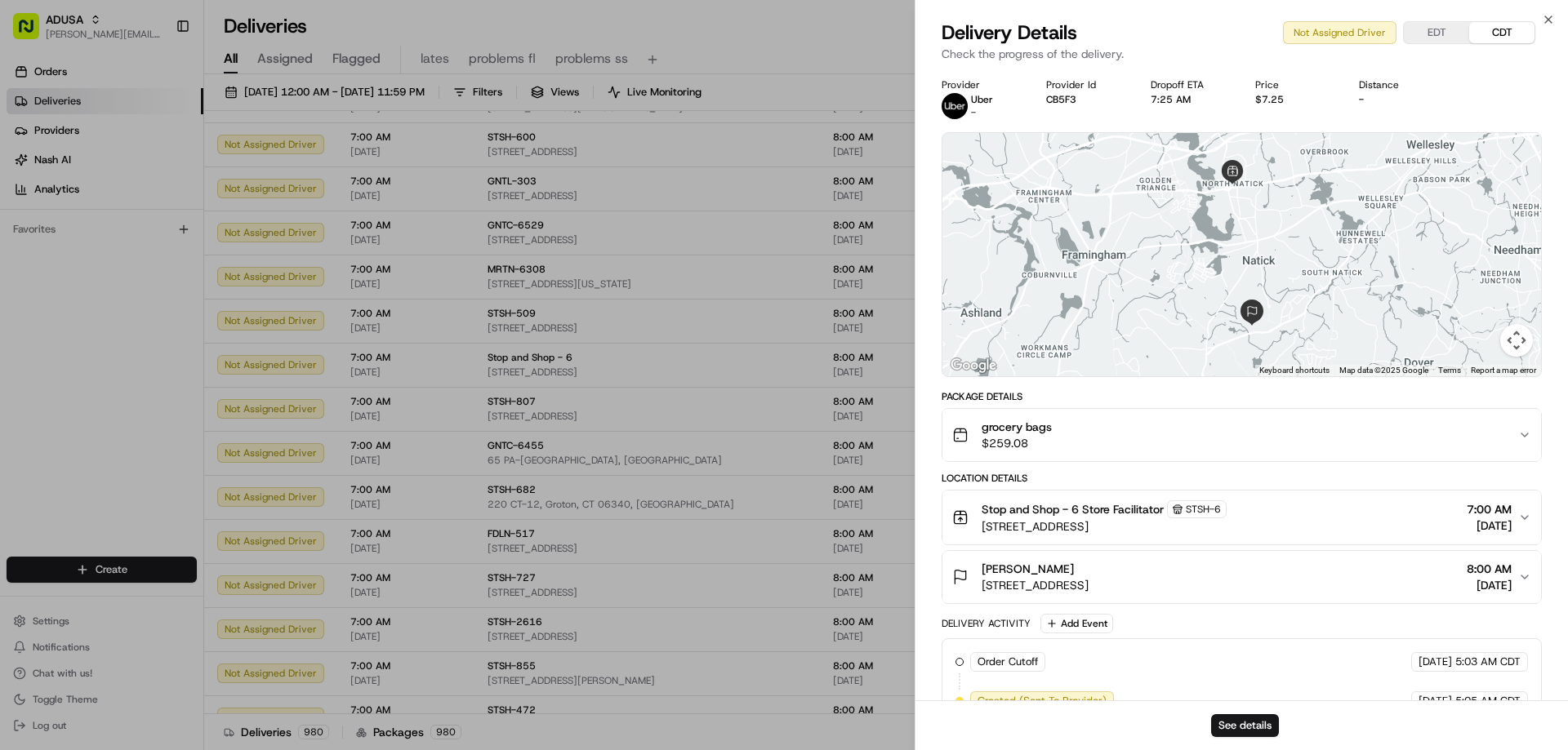
click at [1071, 435] on div "grocery bags $259.08" at bounding box center [1235, 435] width 565 height 33
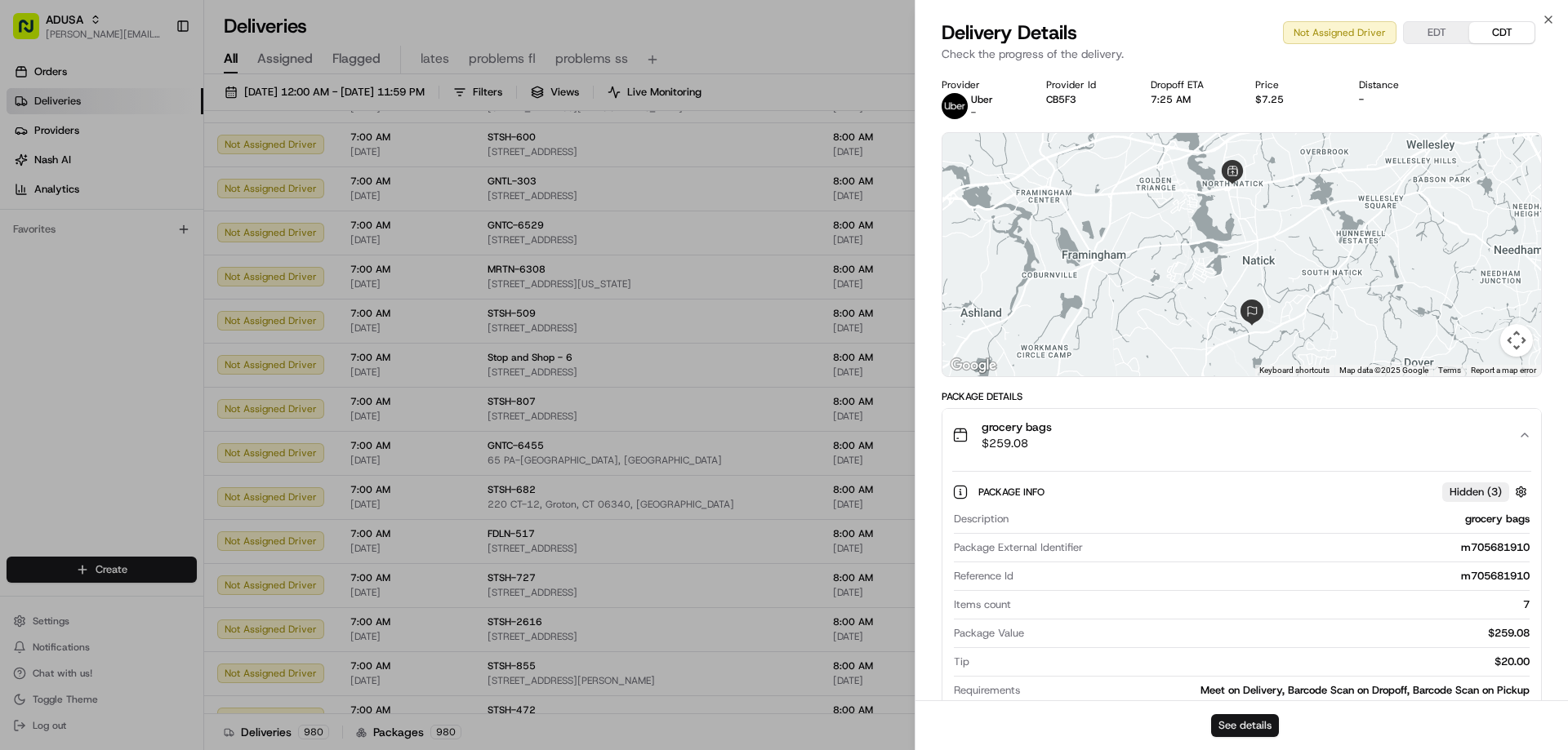
click at [1238, 725] on button "See details" at bounding box center [1245, 725] width 67 height 23
click at [1550, 18] on icon "button" at bounding box center [1548, 19] width 6 height 6
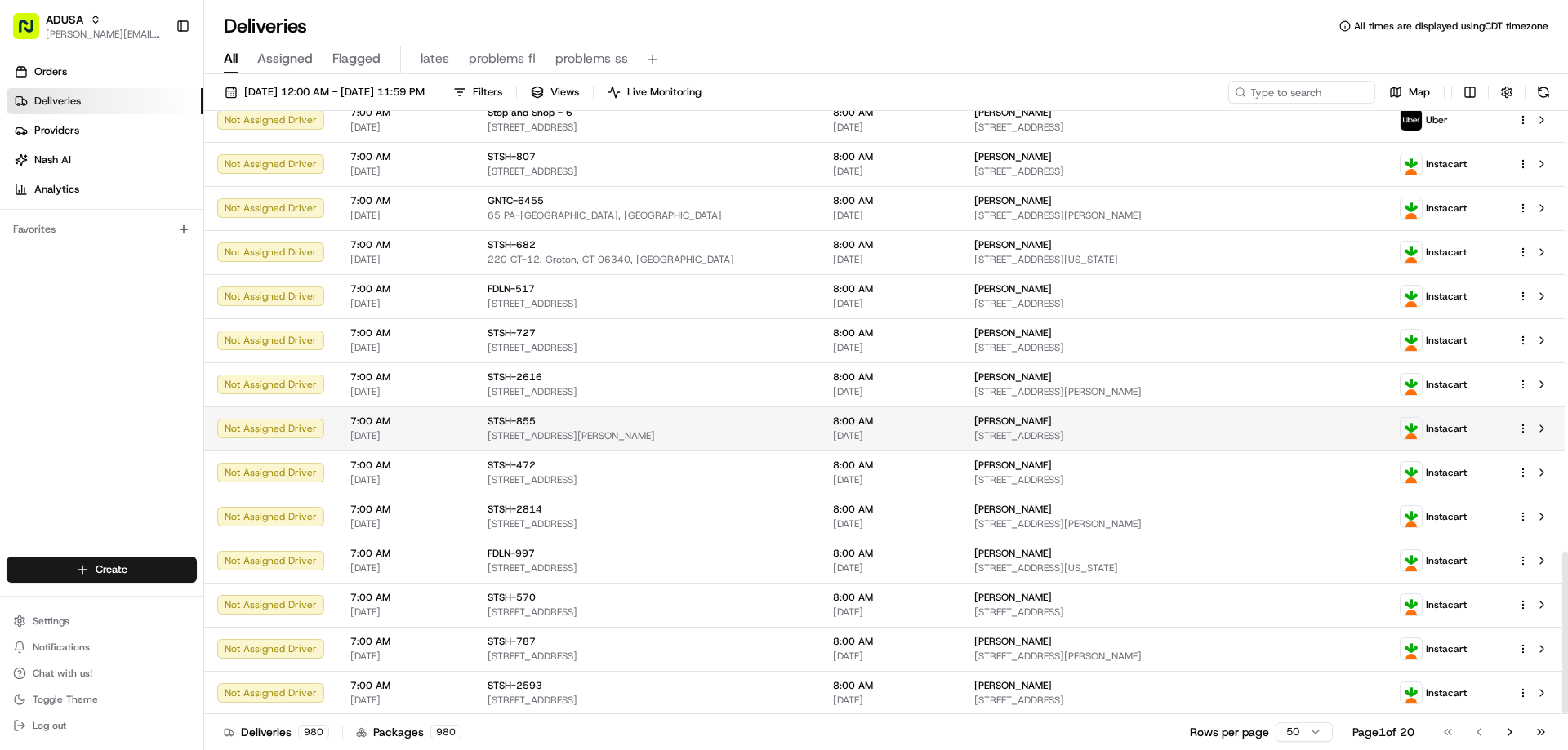
scroll to position [1633, 0]
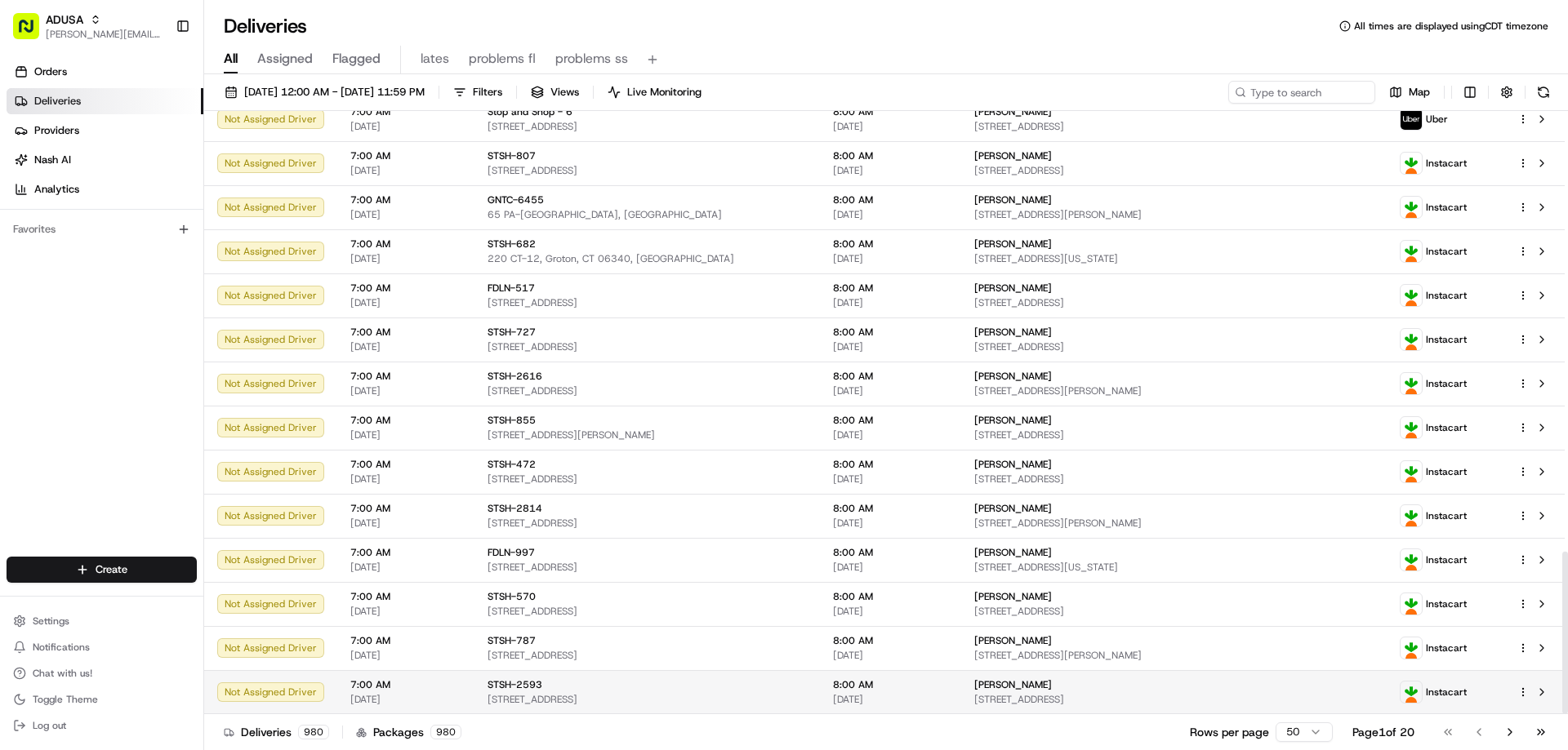
click at [504, 684] on span "STSH-2593" at bounding box center [514, 684] width 55 height 13
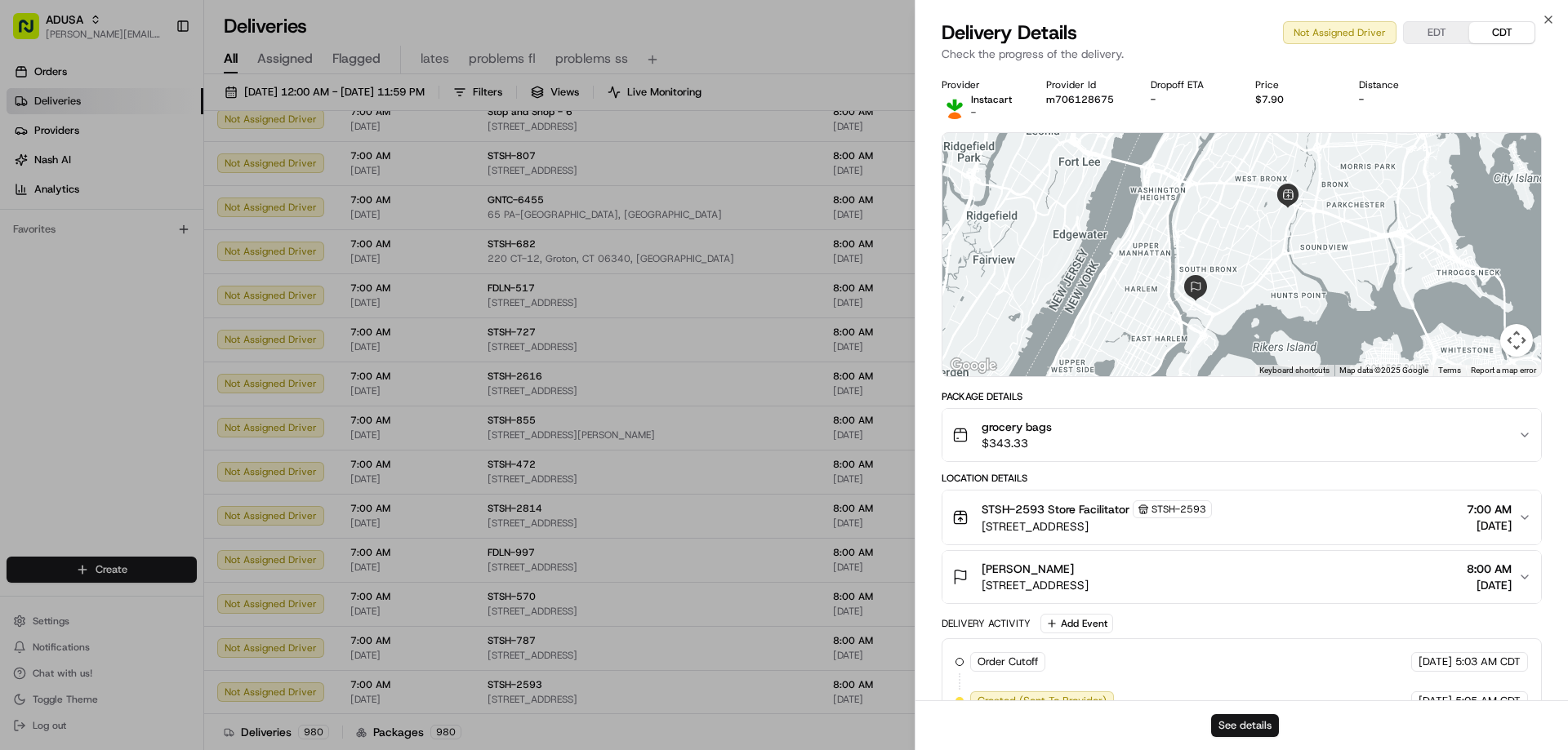
click at [1232, 718] on button "See details" at bounding box center [1245, 725] width 67 height 23
click at [1552, 17] on icon "button" at bounding box center [1548, 19] width 13 height 13
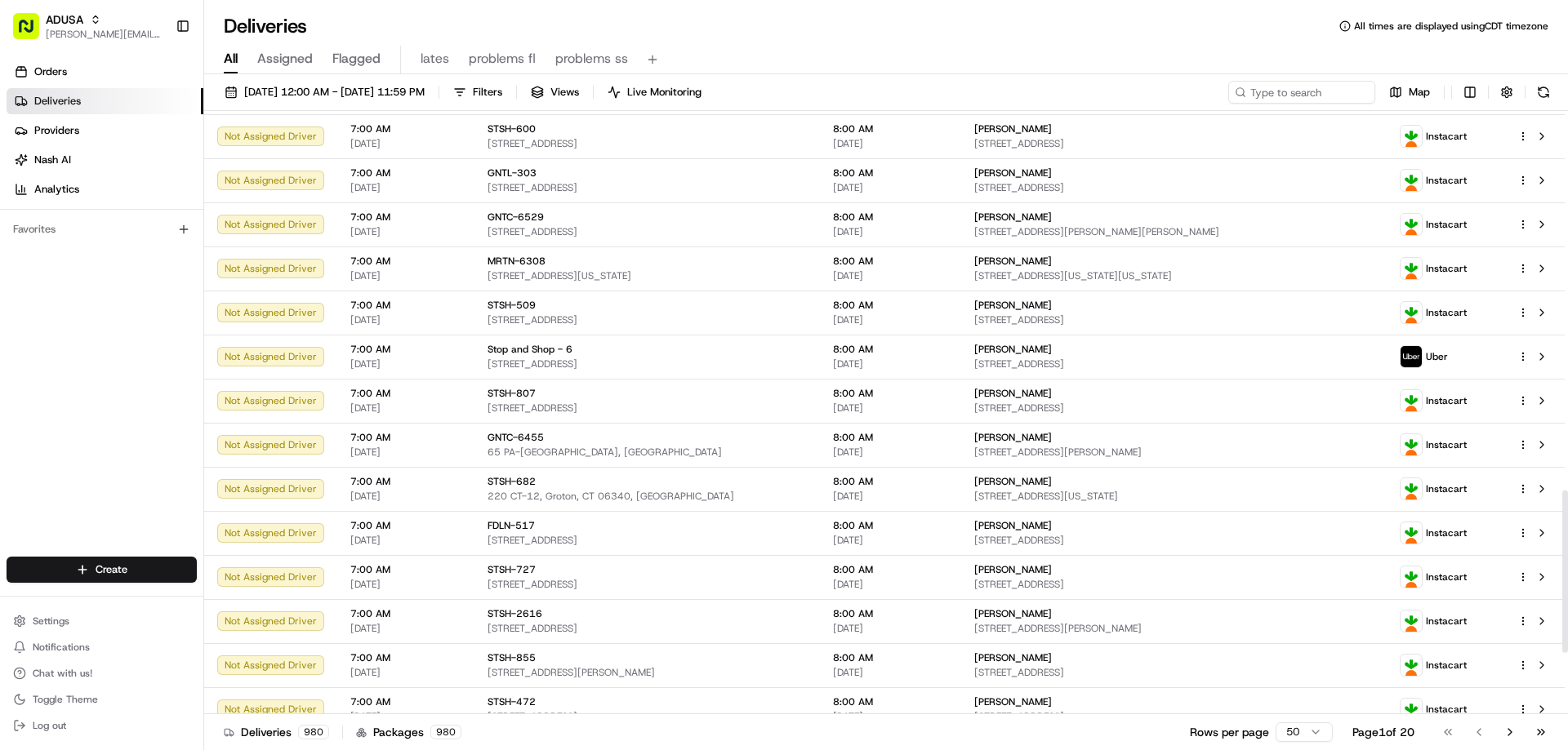
scroll to position [1388, 0]
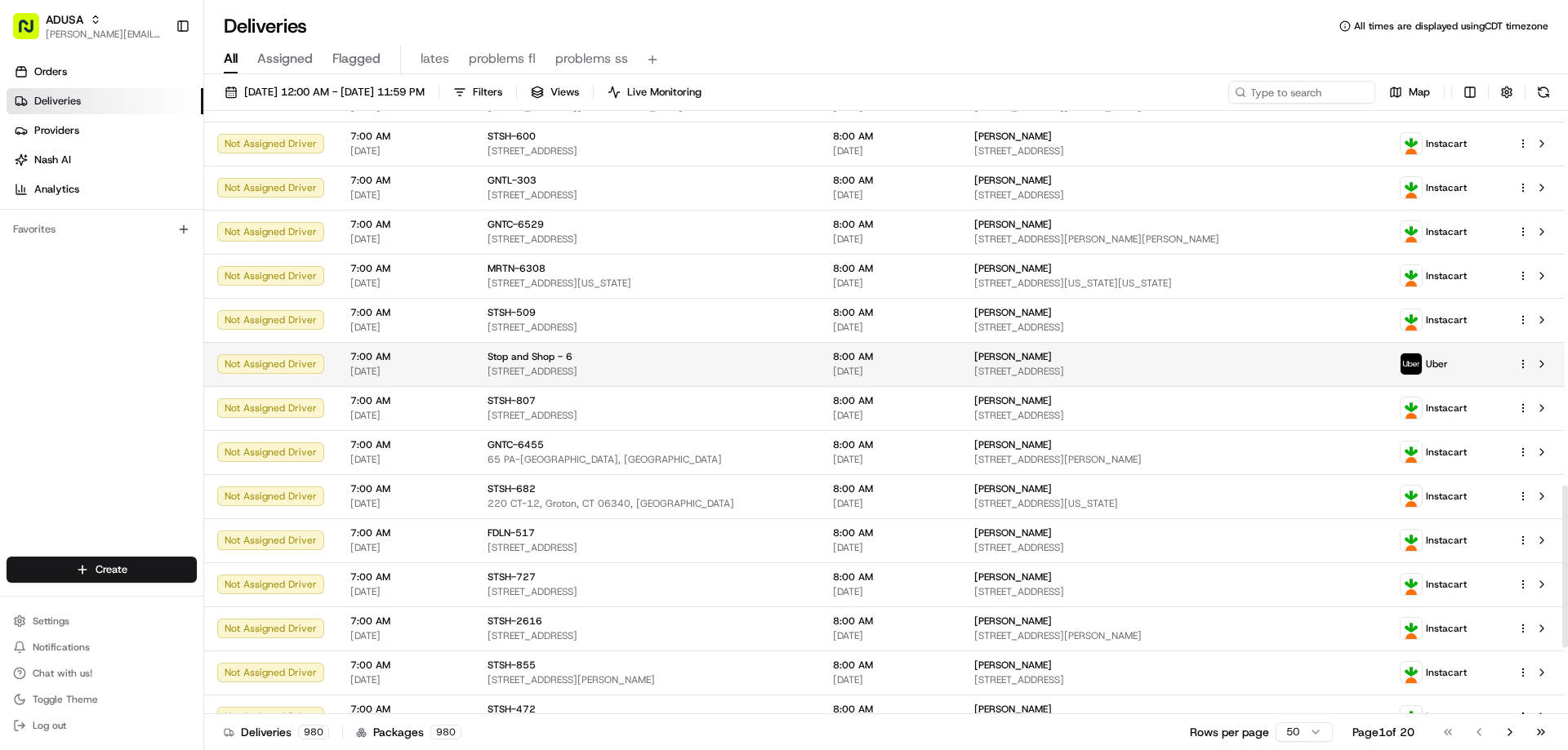
click at [543, 364] on div "Stop and Shop - 6 829 Worcester St, Natick, MA 01760, US" at bounding box center [647, 364] width 320 height 27
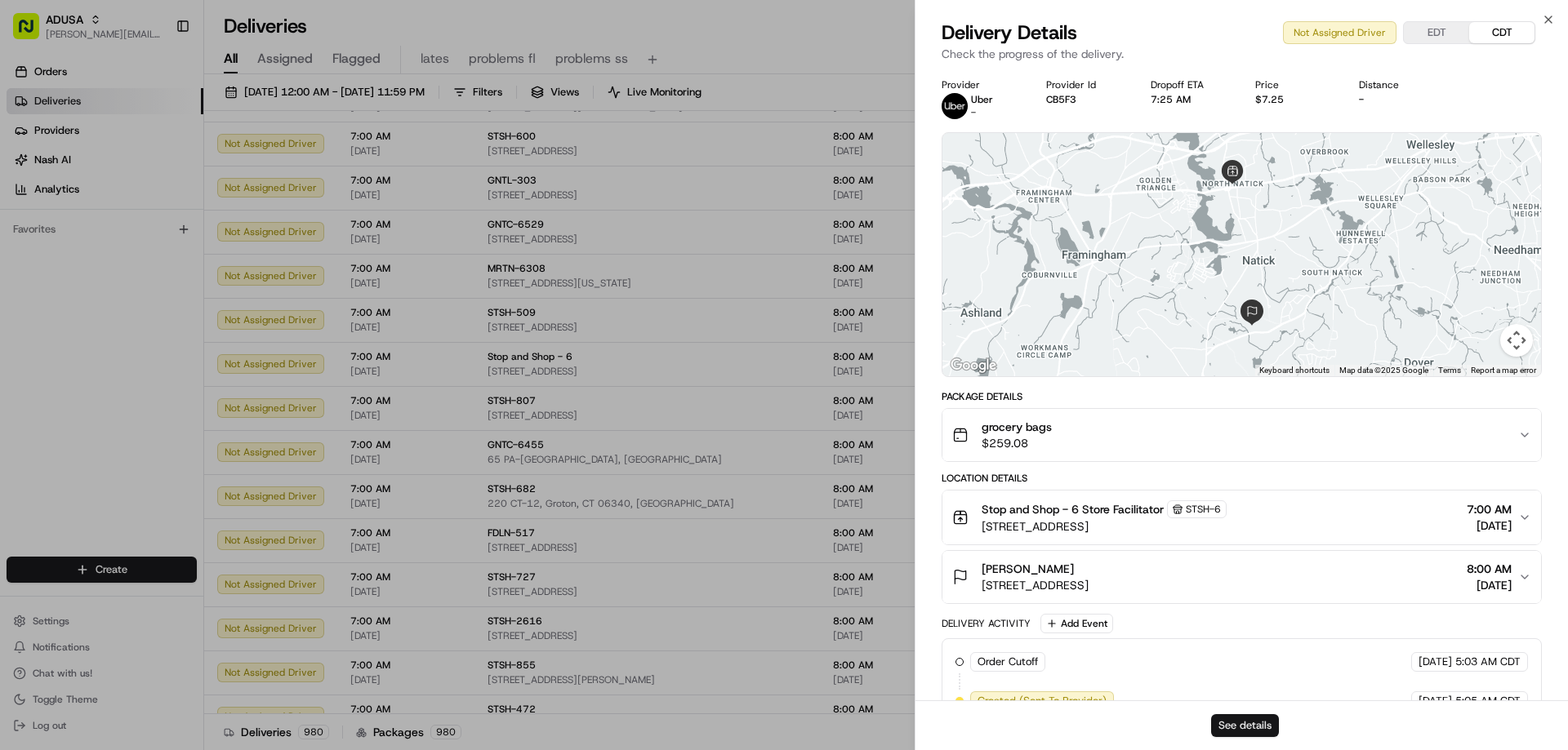
click at [1263, 722] on button "See details" at bounding box center [1245, 725] width 67 height 23
click at [1549, 18] on icon "button" at bounding box center [1548, 19] width 13 height 13
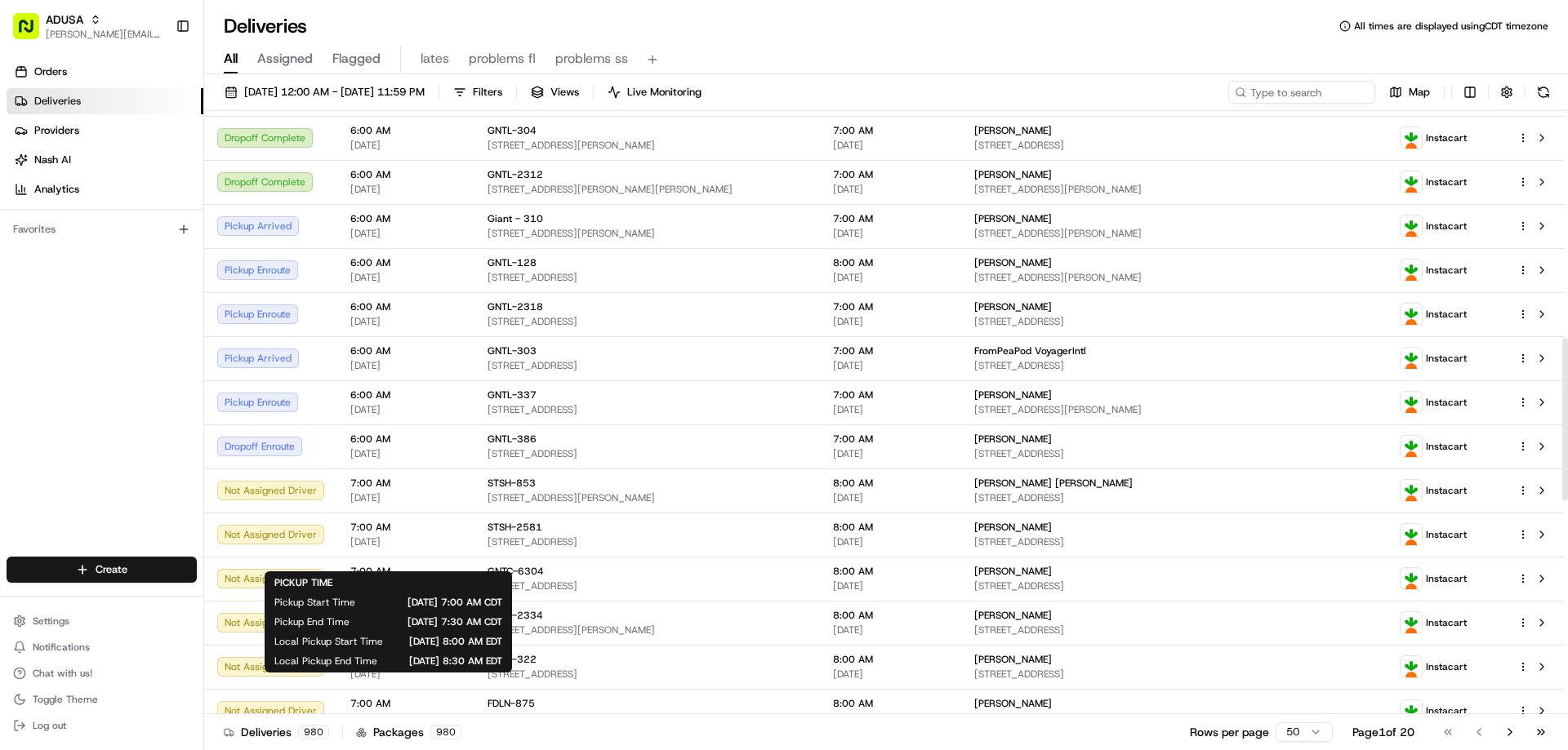
scroll to position [654, 0]
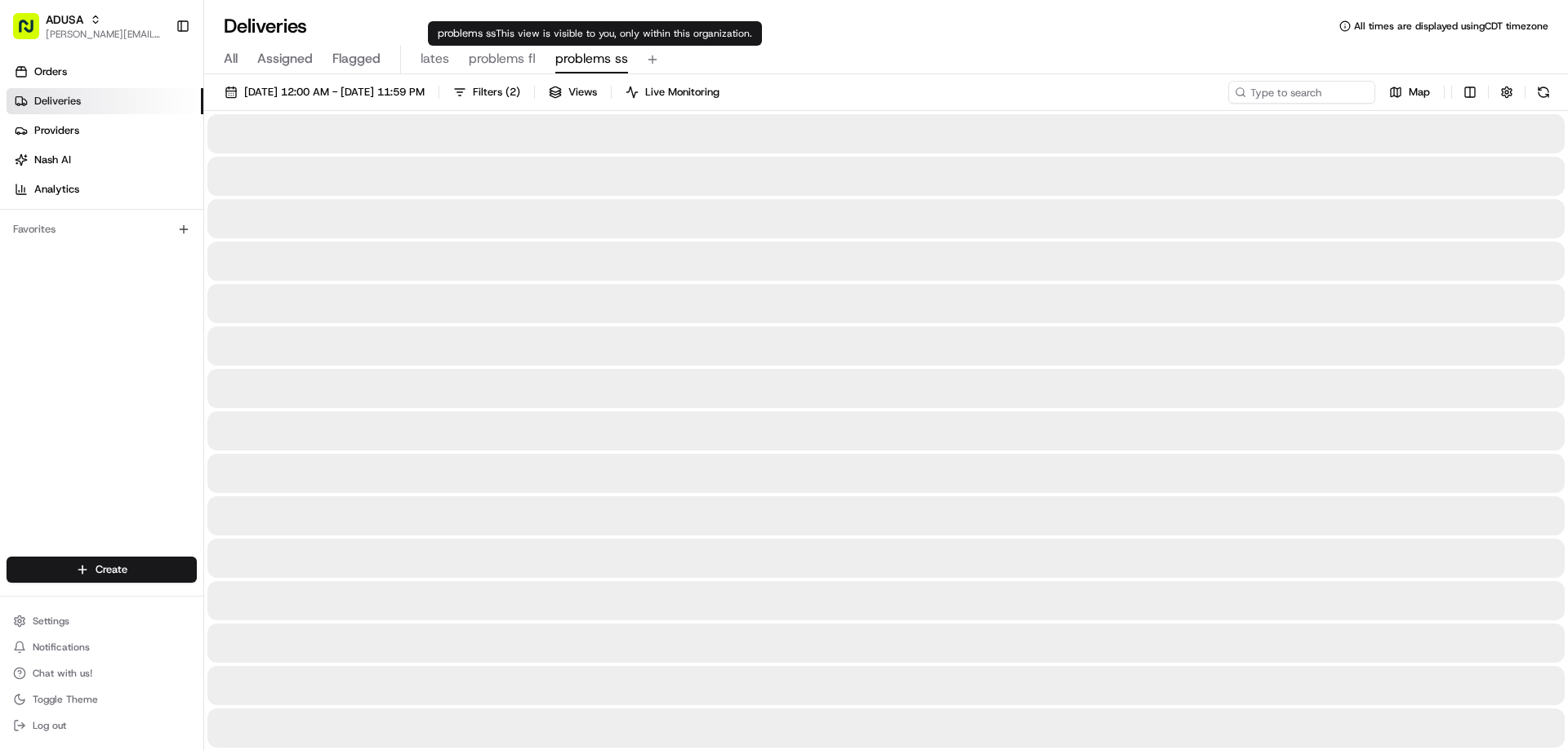
click at [598, 63] on span "problems ss" at bounding box center [592, 59] width 73 height 20
click at [509, 54] on span "problems fl" at bounding box center [503, 59] width 67 height 20
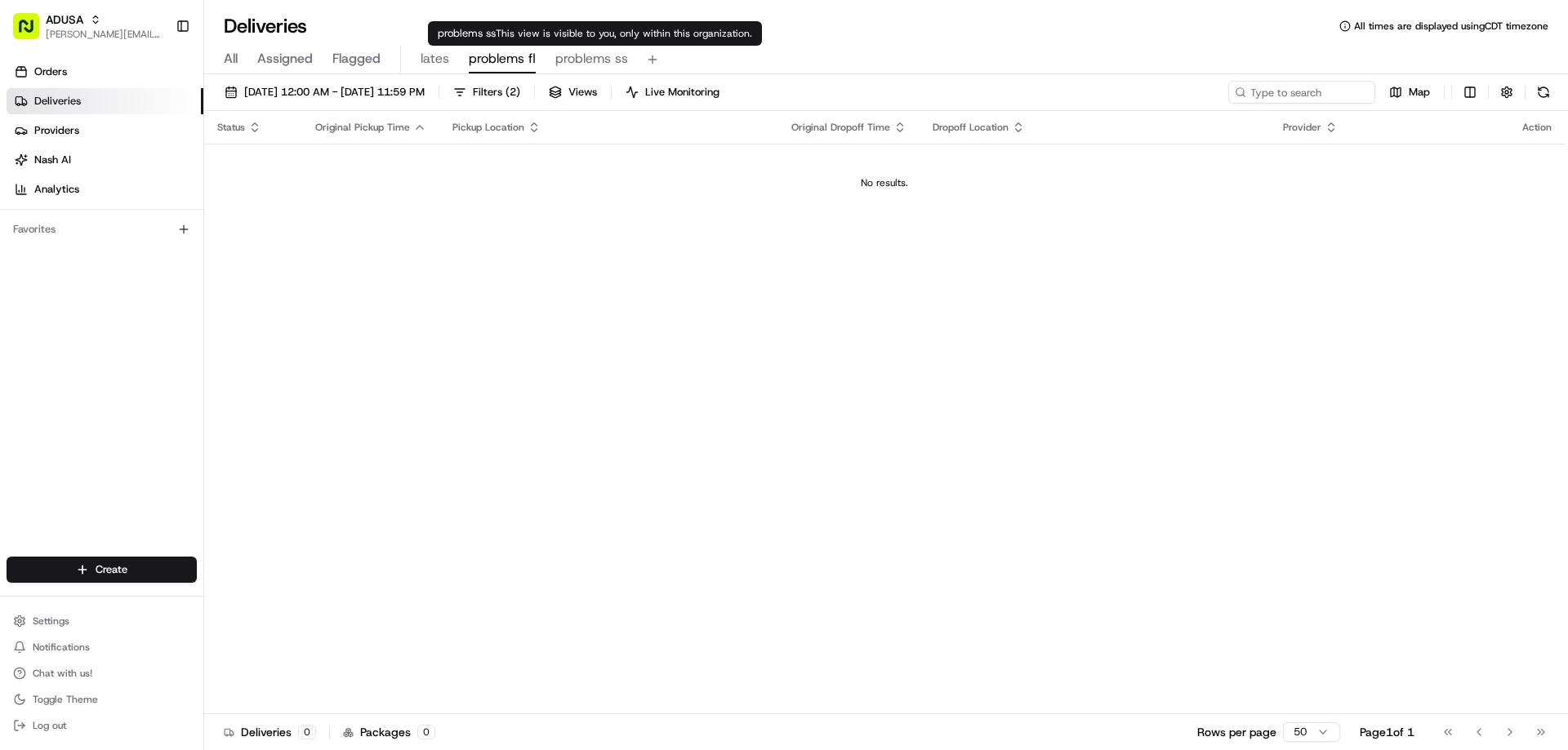
click at [566, 66] on span "problems ss" at bounding box center [592, 59] width 73 height 20
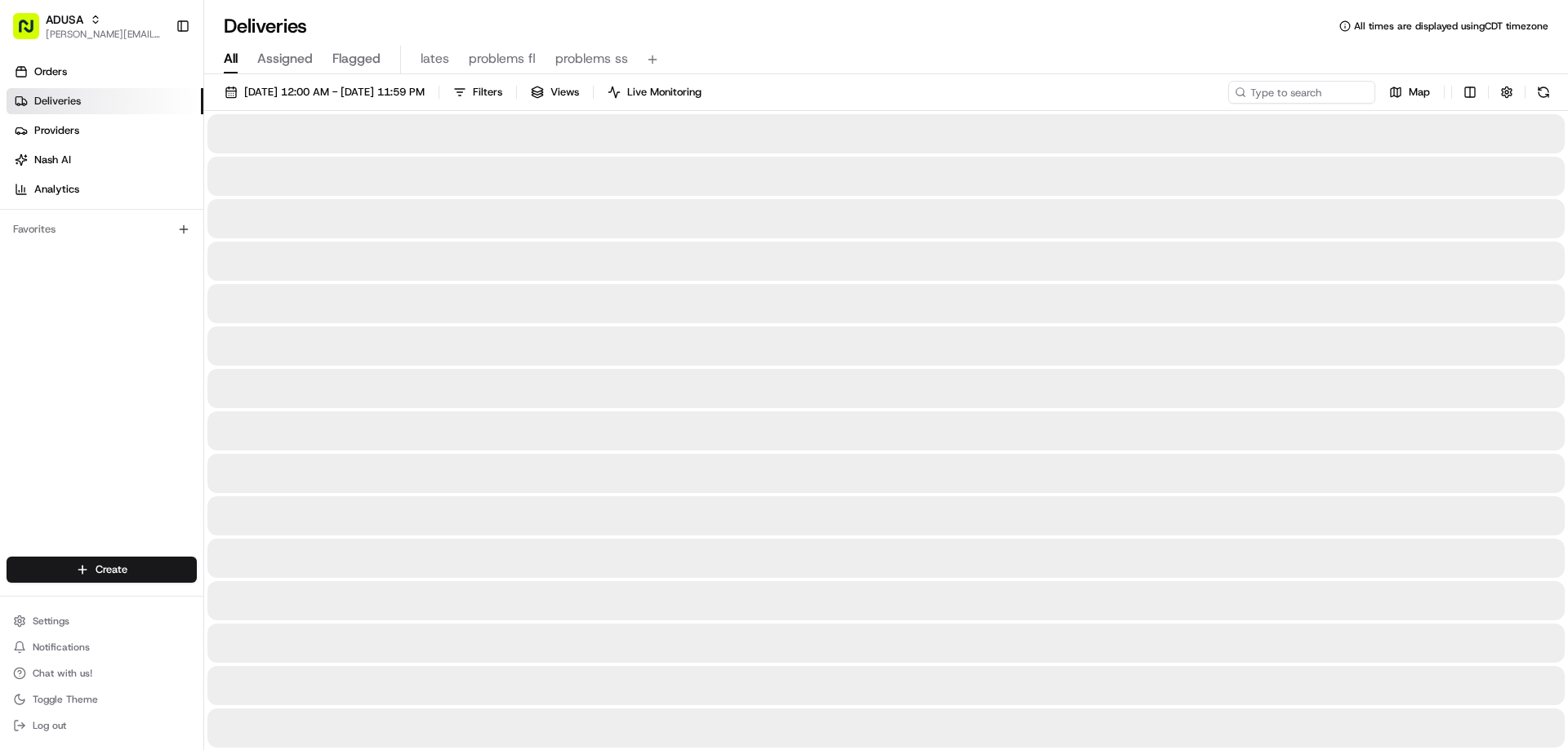
click at [233, 56] on span "All" at bounding box center [230, 59] width 14 height 20
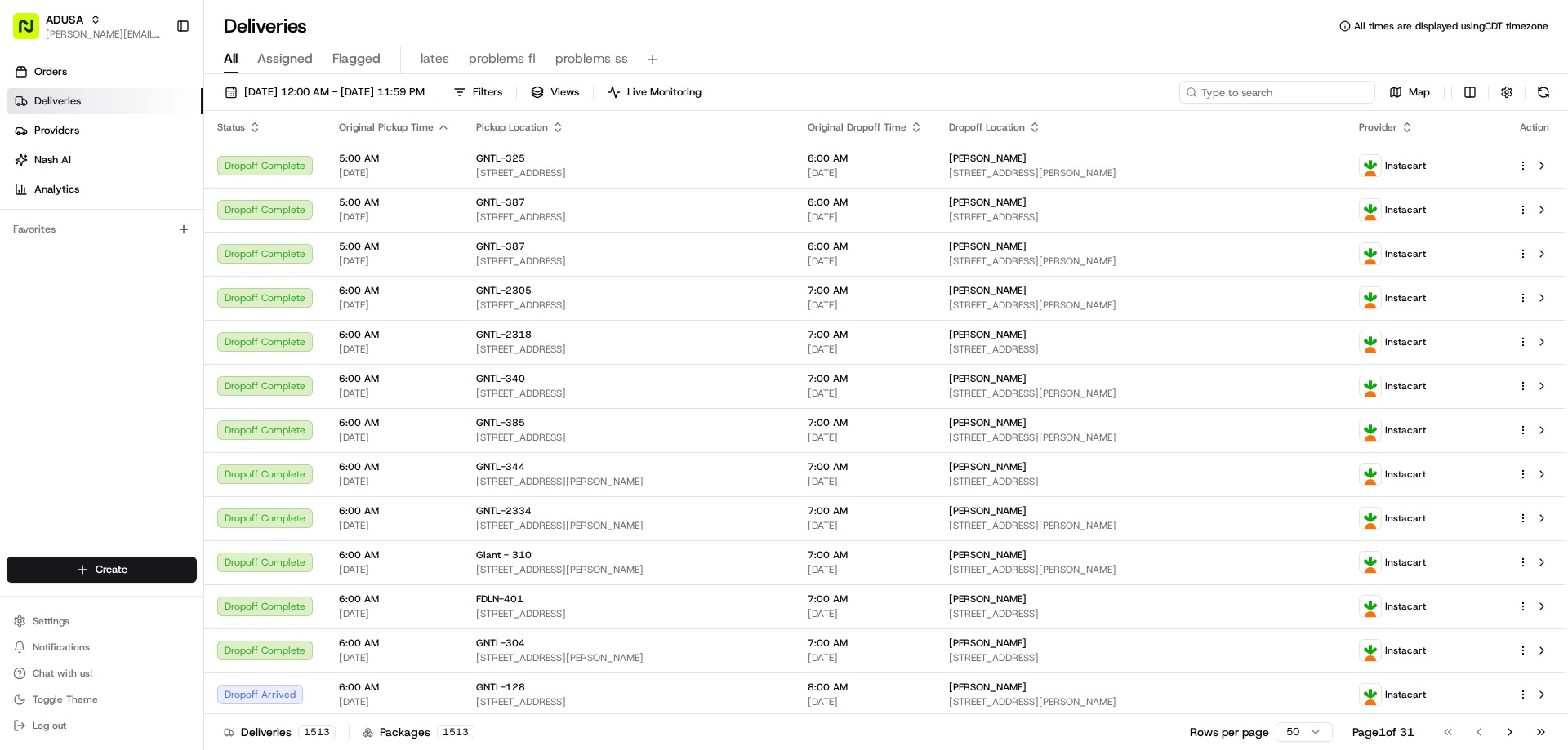
click at [1287, 85] on input at bounding box center [1277, 92] width 196 height 23
click at [1273, 91] on input at bounding box center [1277, 92] width 196 height 23
paste input "m705306886"
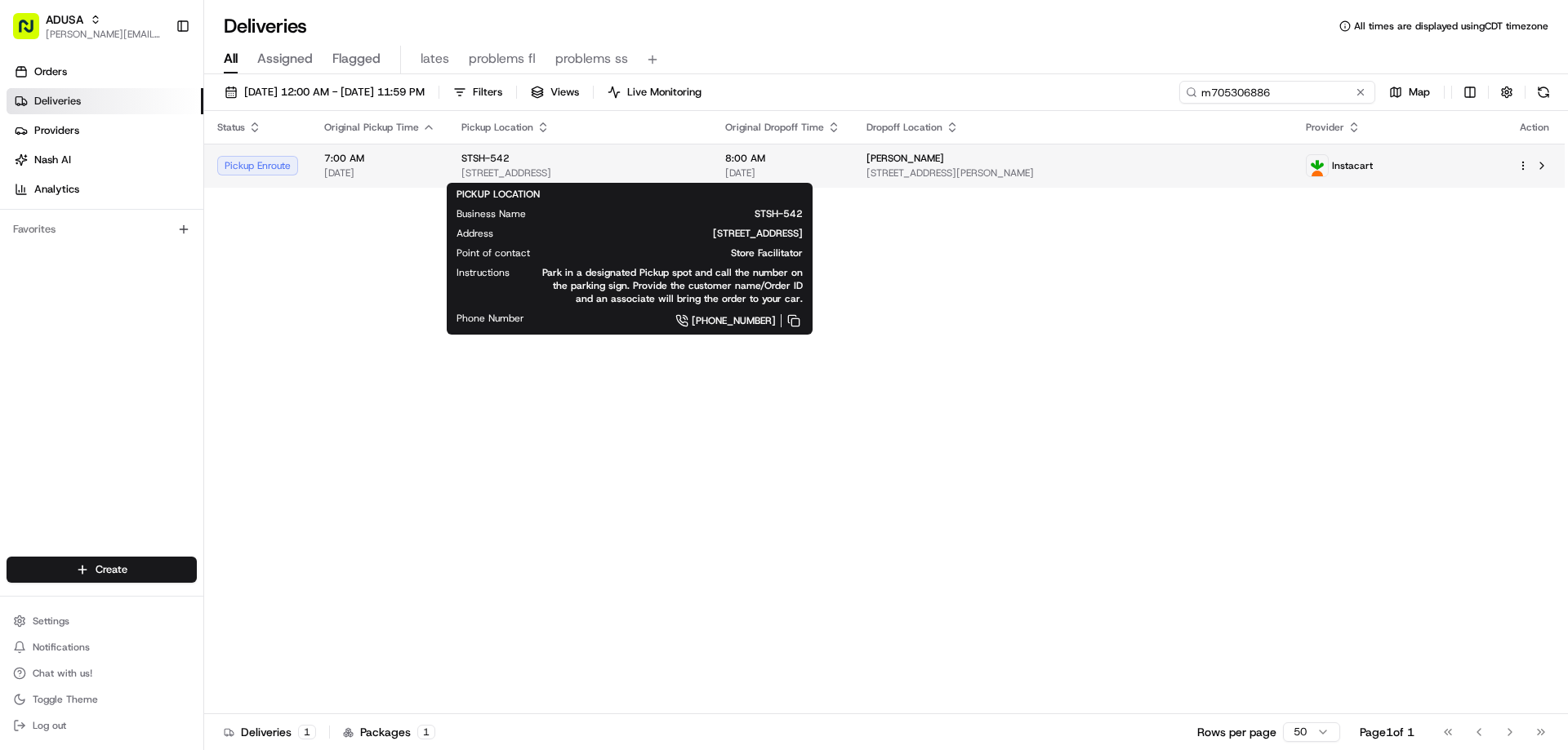
type input "m705306886"
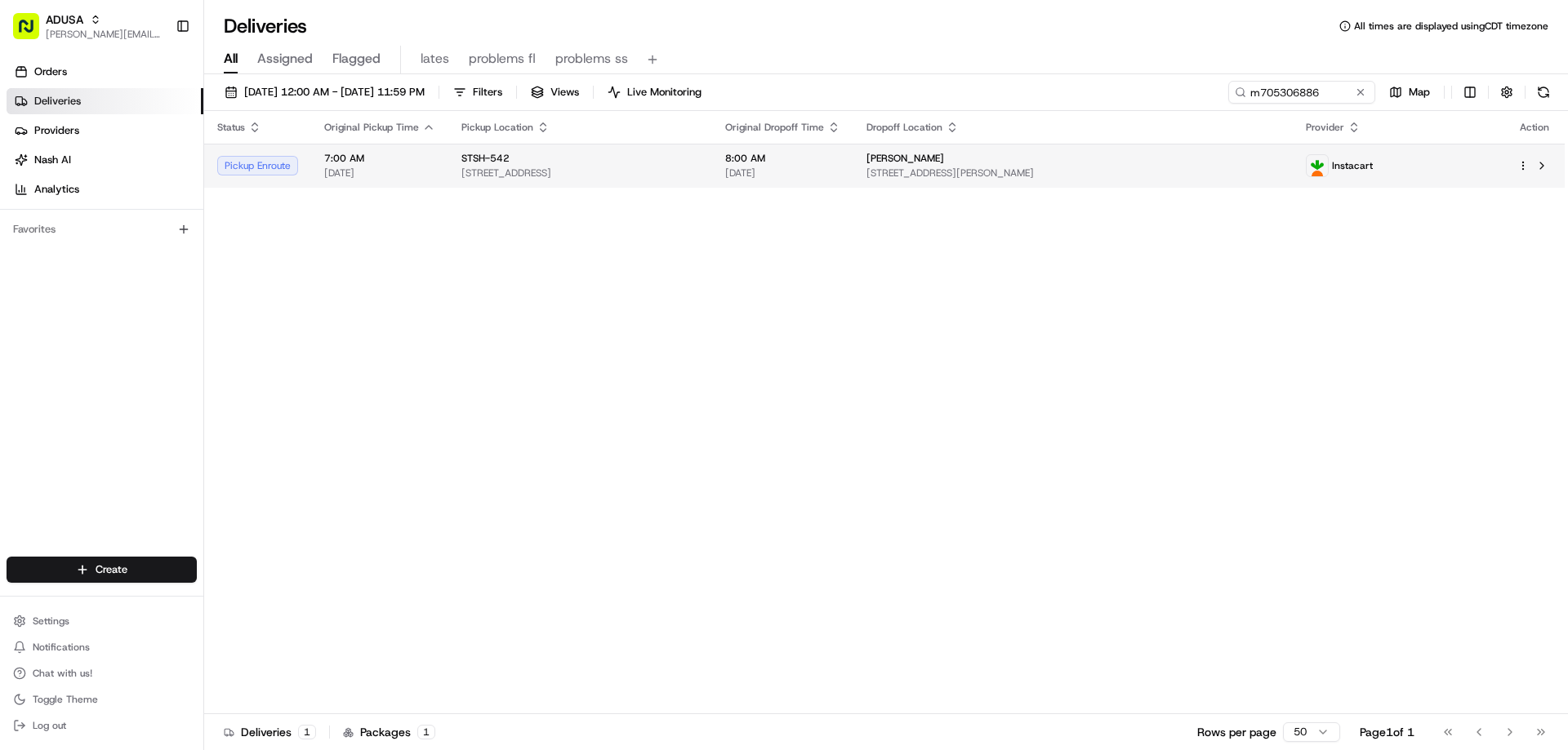
click at [469, 157] on span "STSH-542" at bounding box center [485, 158] width 48 height 13
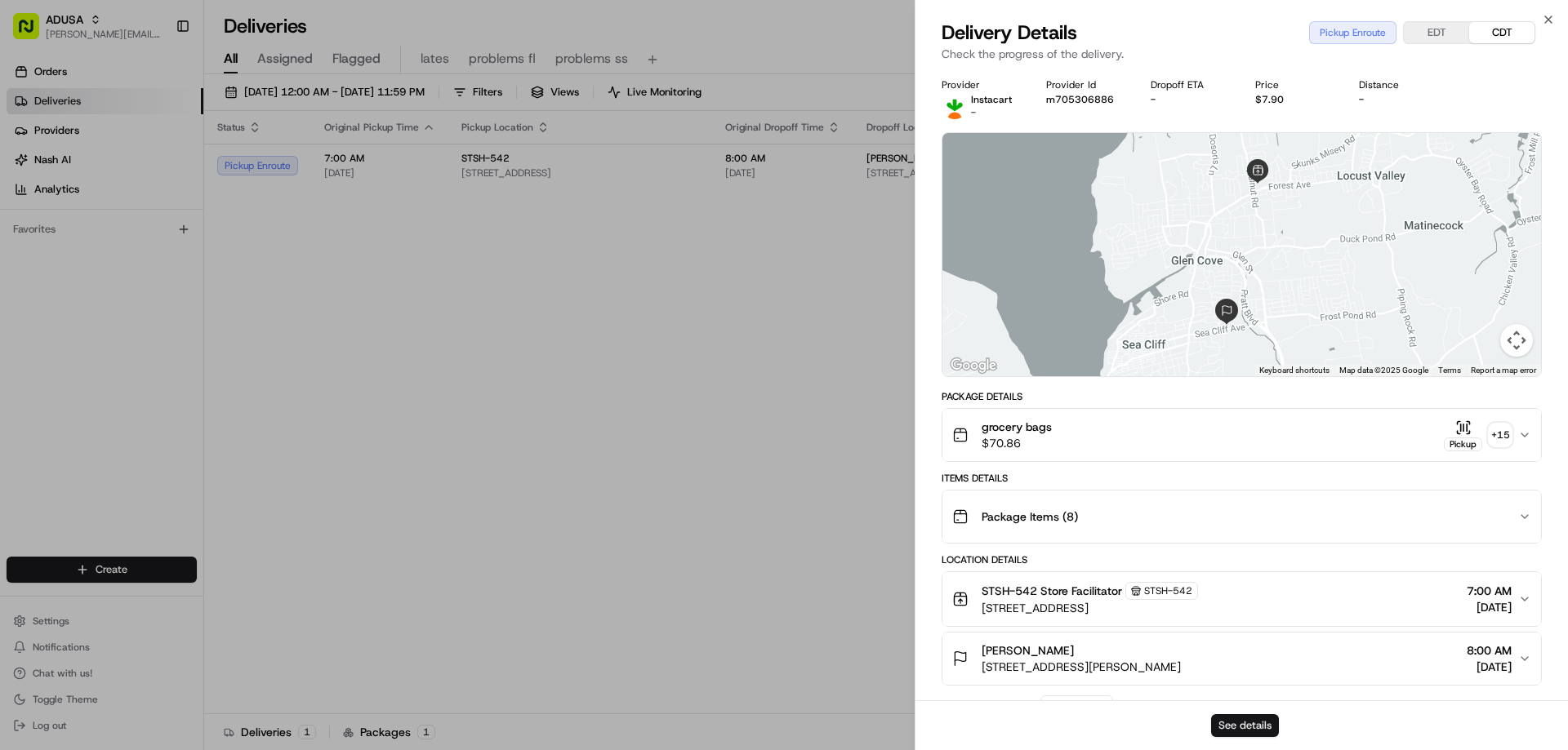
click at [1258, 723] on button "See details" at bounding box center [1245, 725] width 67 height 23
click at [1546, 16] on icon "button" at bounding box center [1548, 19] width 13 height 13
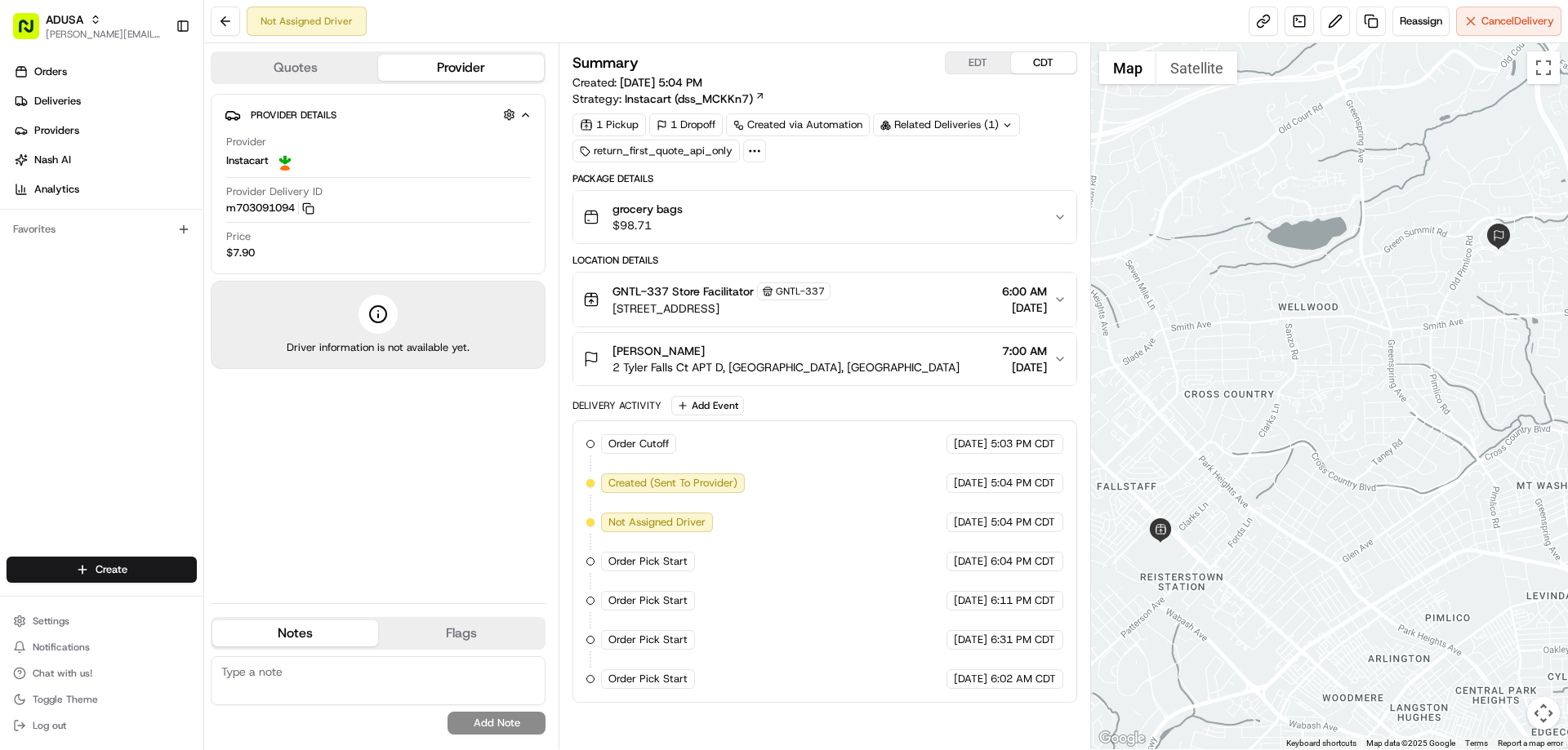
click at [671, 207] on span "grocery bags" at bounding box center [647, 209] width 70 height 16
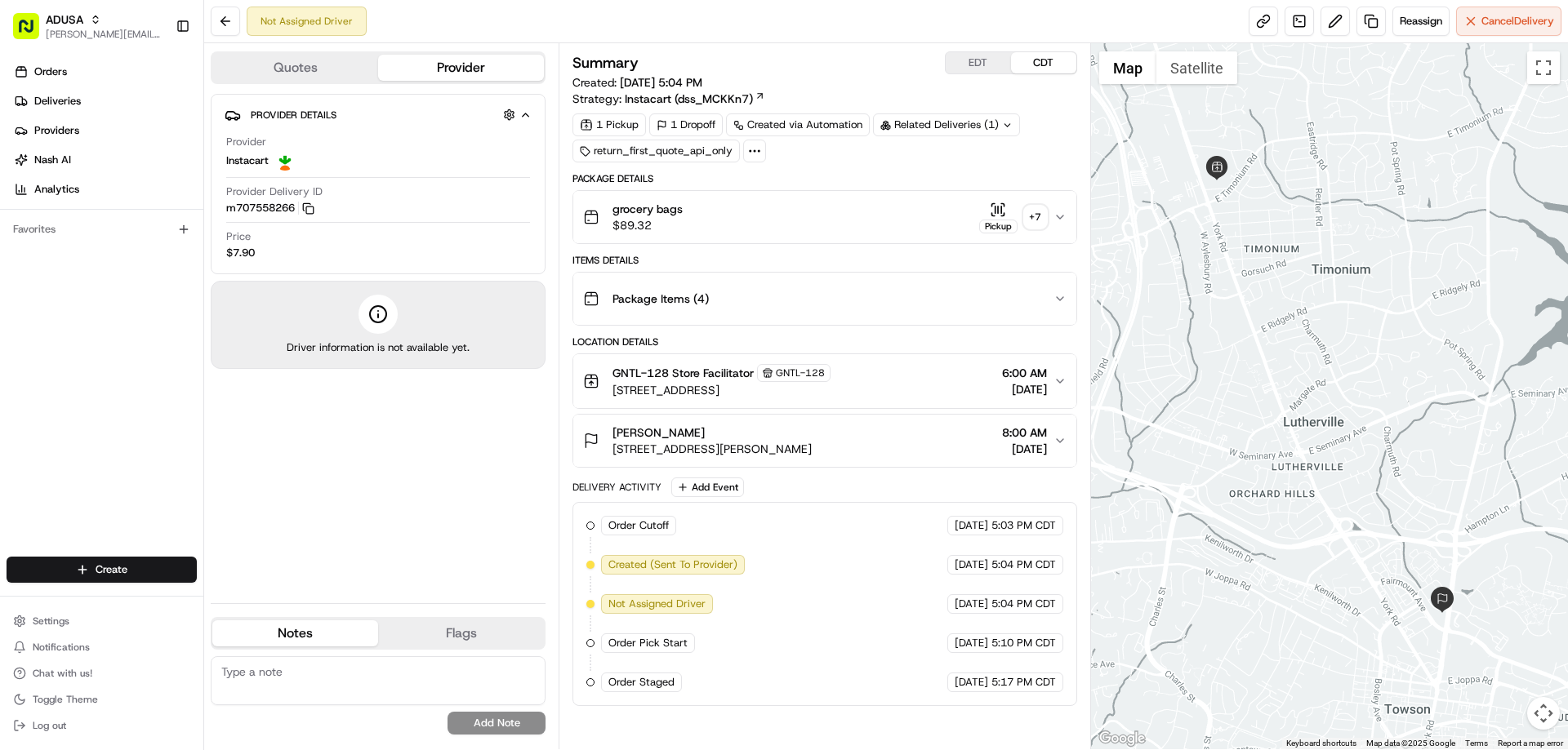
click at [641, 209] on span "grocery bags" at bounding box center [647, 209] width 70 height 16
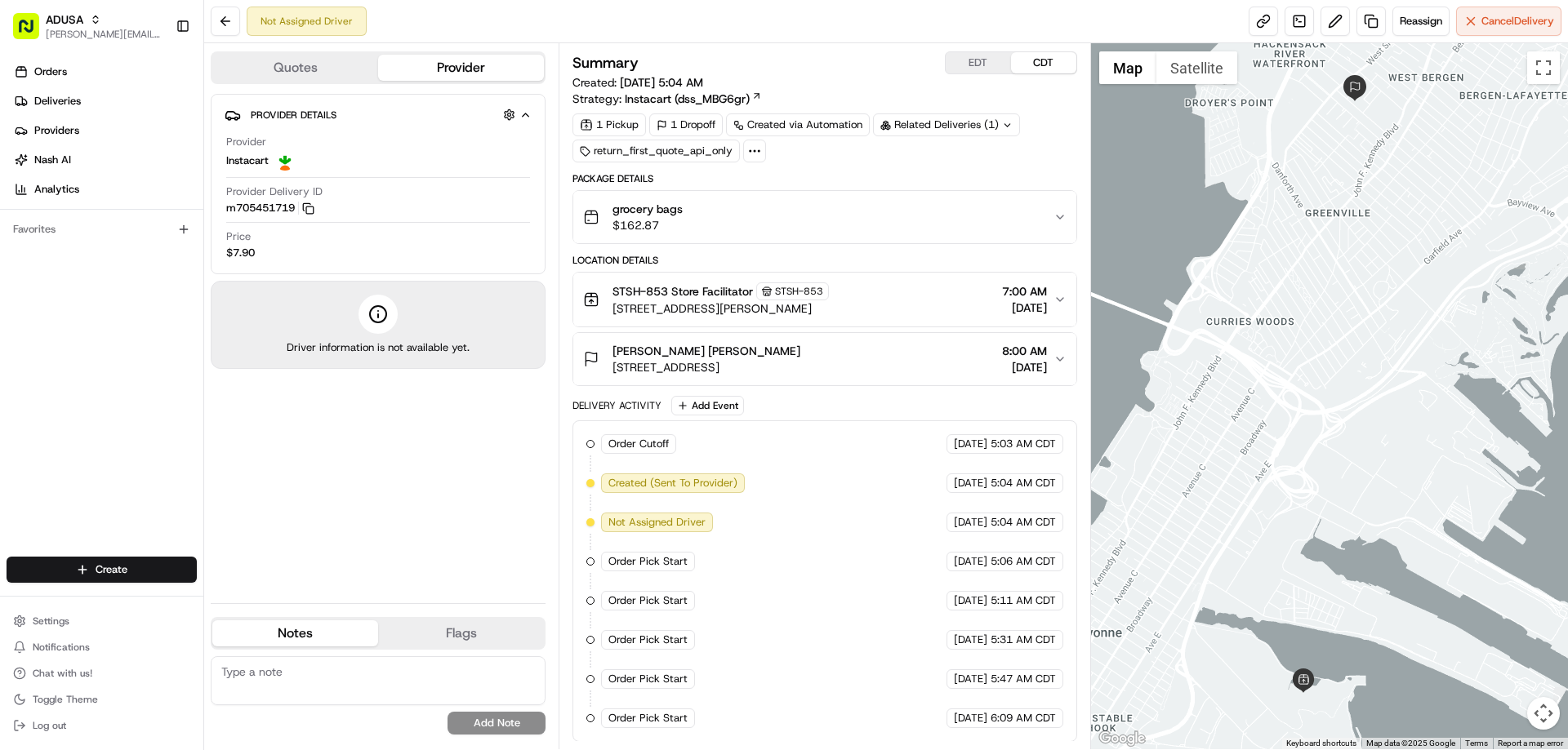
click at [624, 211] on span "grocery bags" at bounding box center [647, 209] width 70 height 16
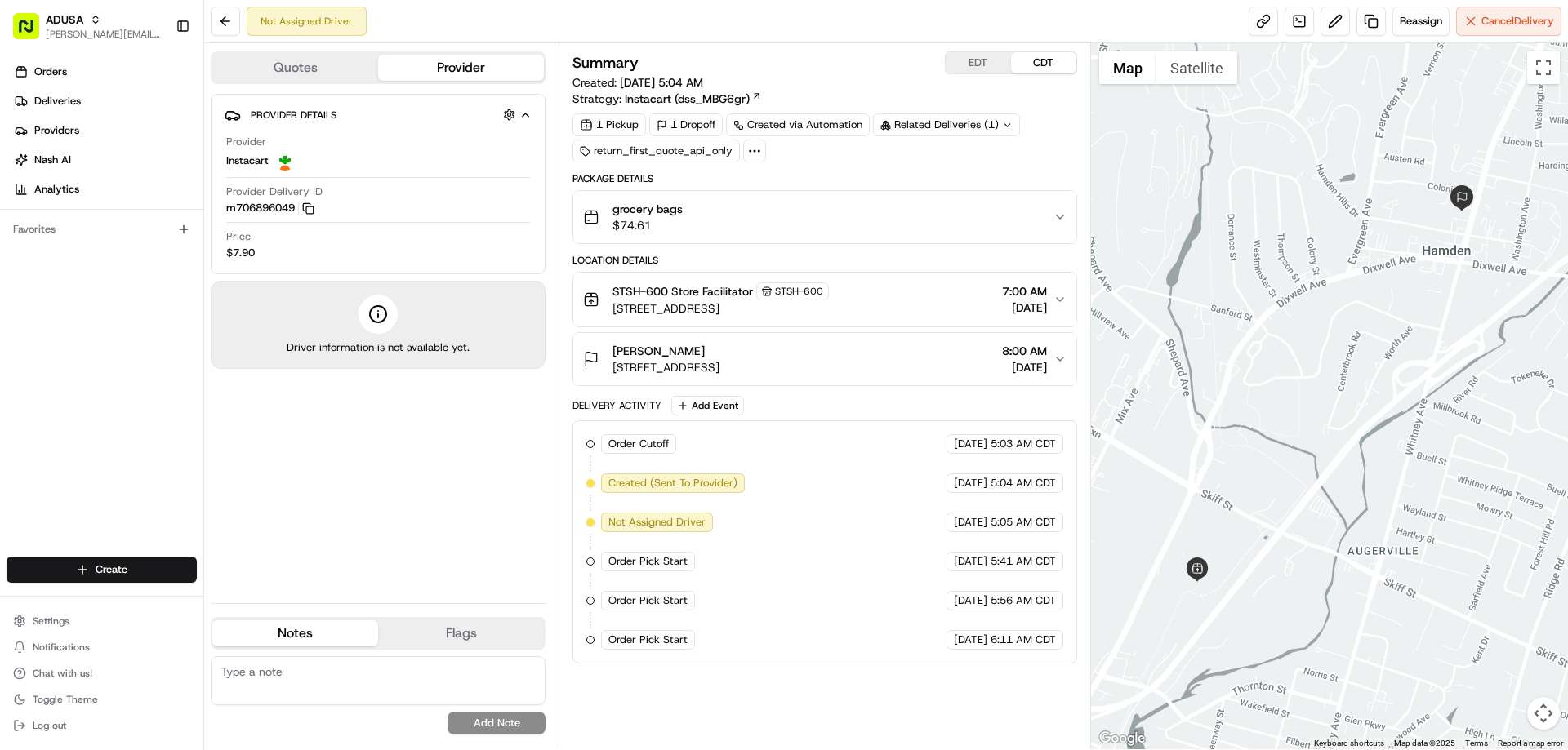
click at [677, 206] on span "grocery bags" at bounding box center [647, 209] width 70 height 16
